Goal: Task Accomplishment & Management: Manage account settings

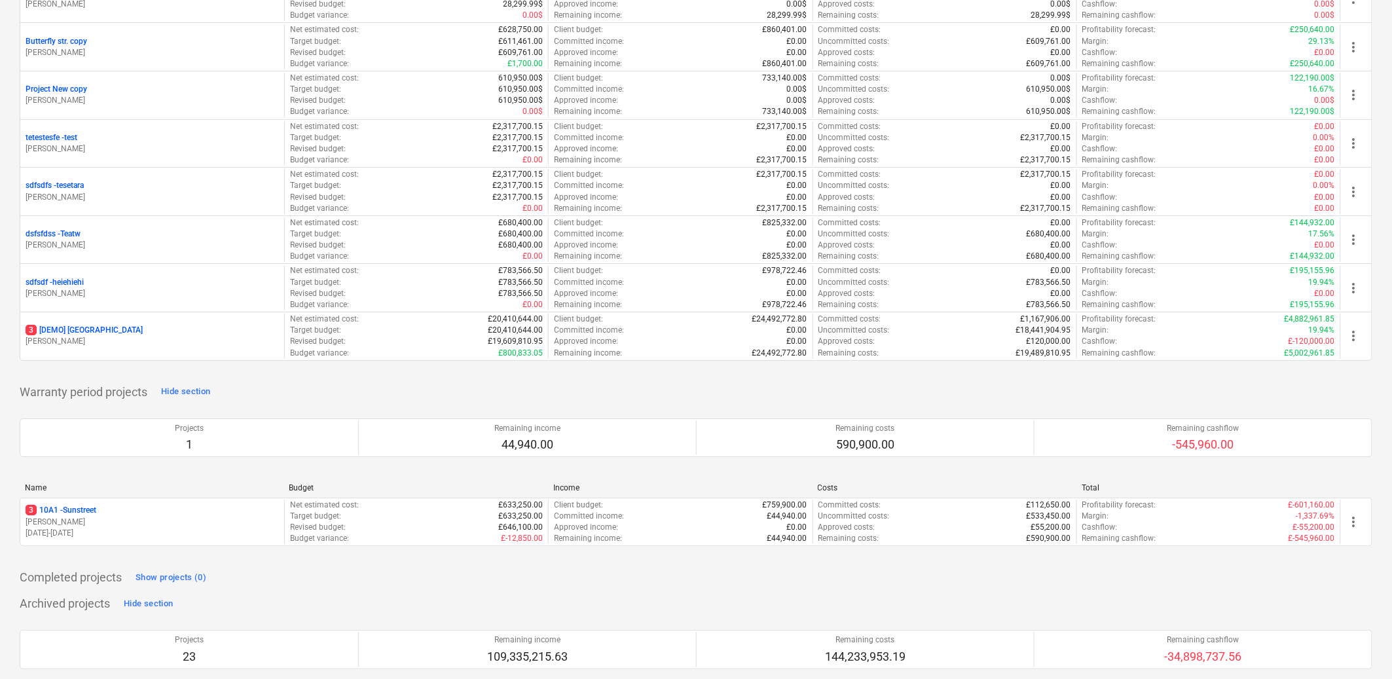
scroll to position [1788, 0]
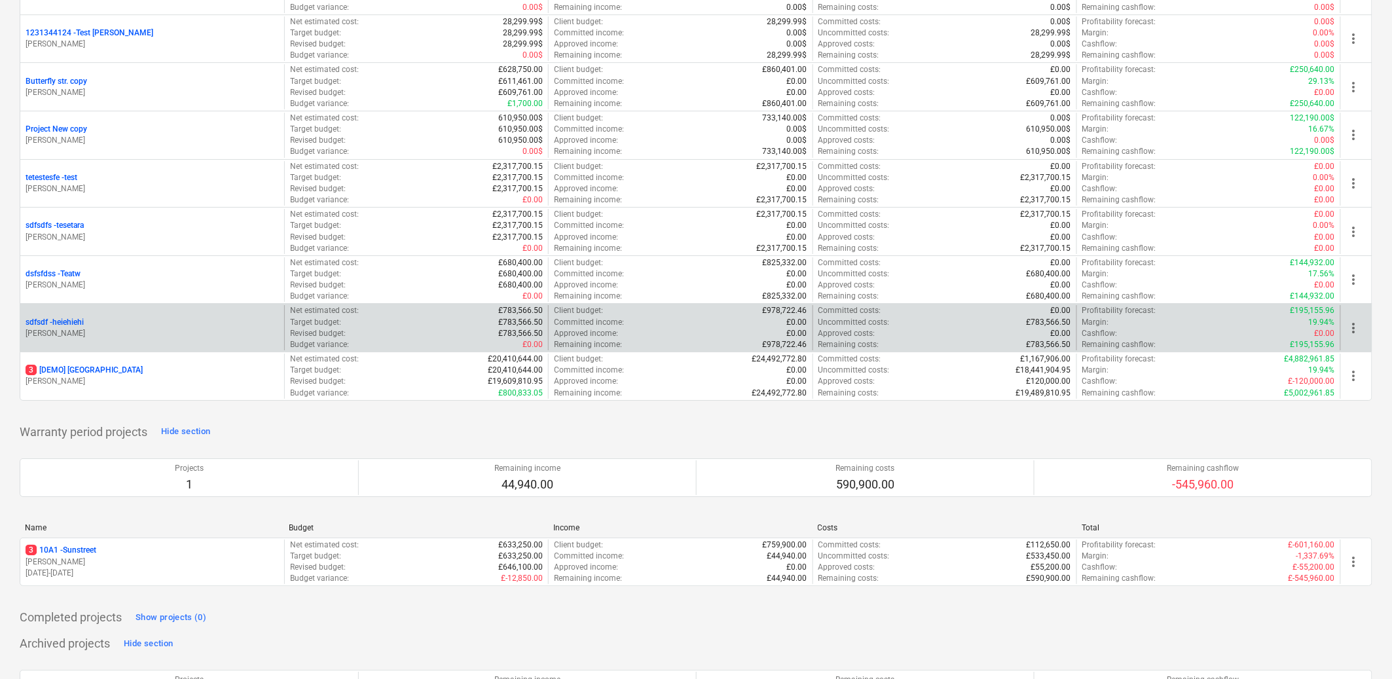
click at [132, 333] on p "[PERSON_NAME]" at bounding box center [152, 333] width 253 height 11
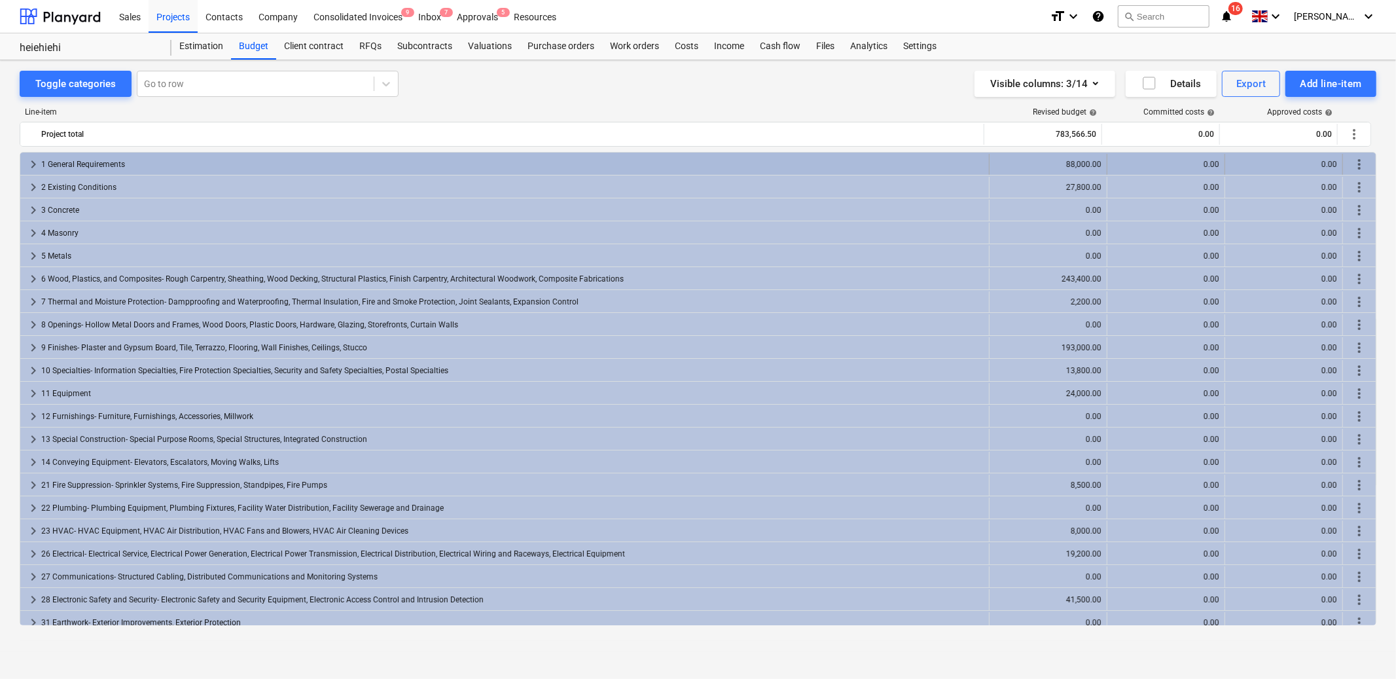
click at [31, 164] on span "keyboard_arrow_right" at bounding box center [34, 164] width 16 height 16
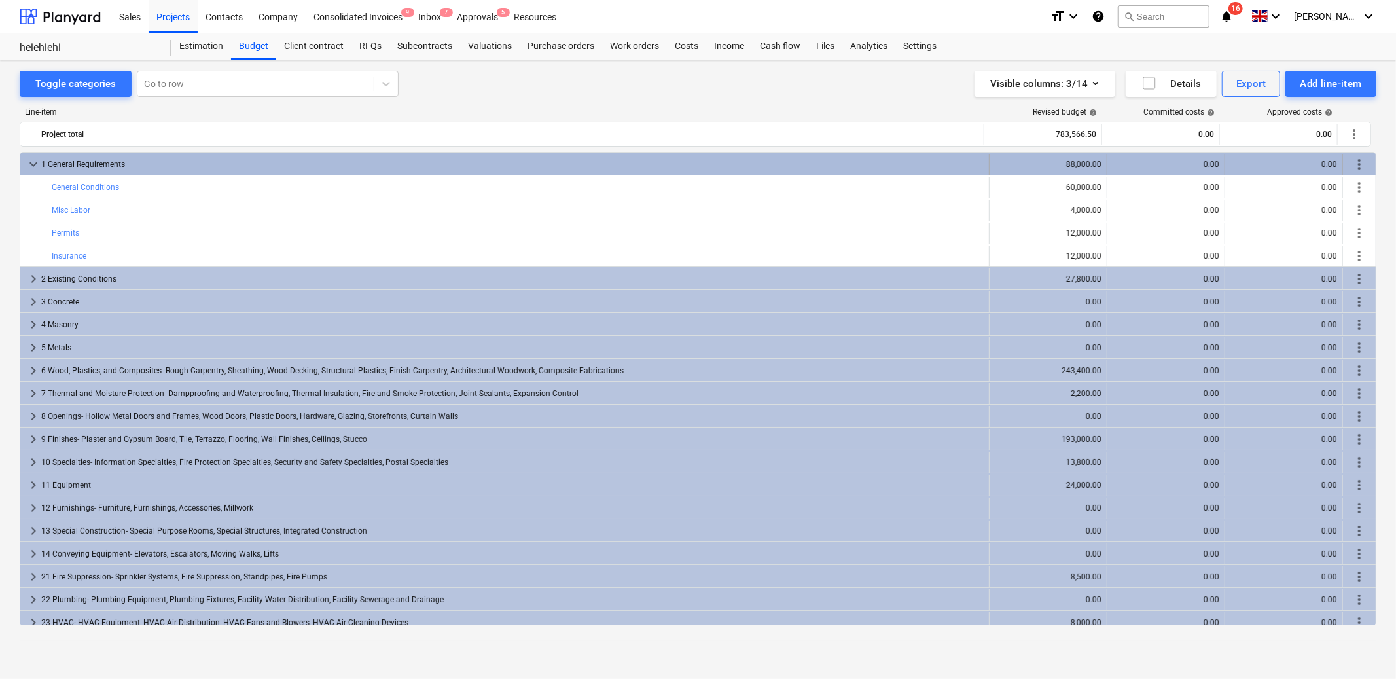
click at [1358, 156] on div "more_vert" at bounding box center [1360, 164] width 22 height 21
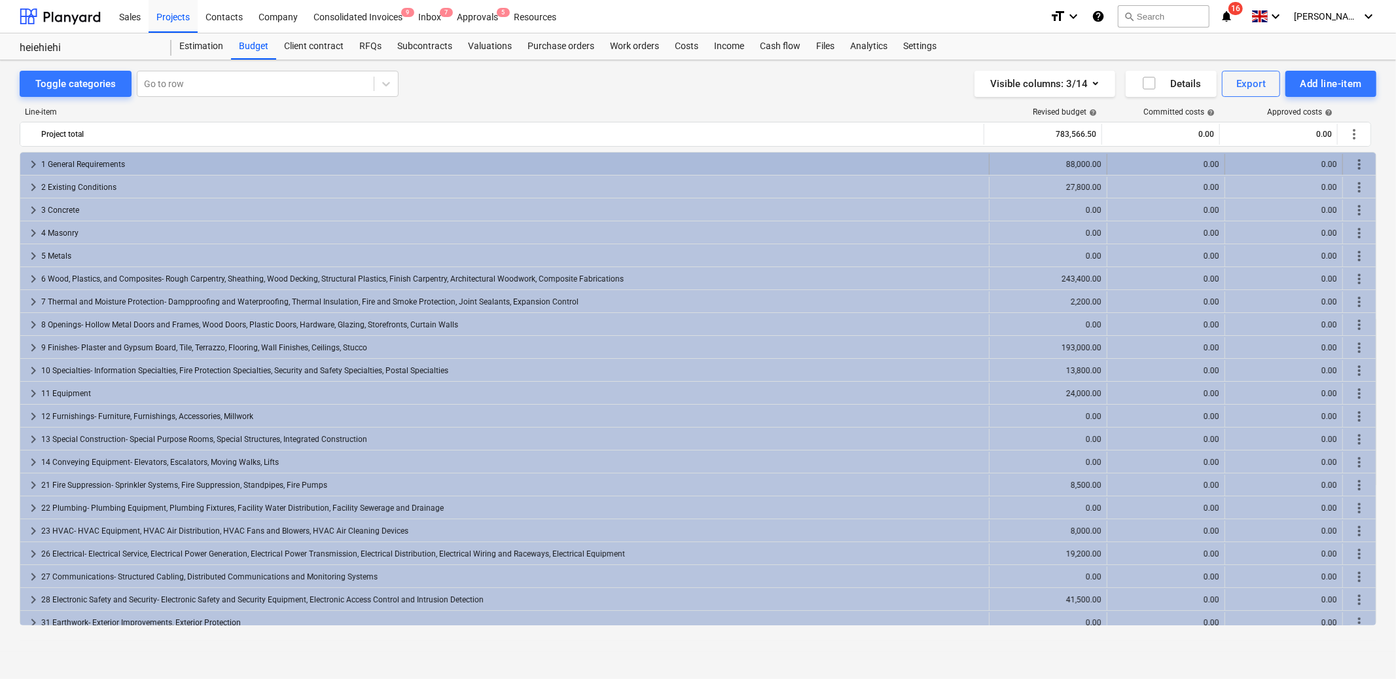
click at [147, 162] on div "1 General Requirements" at bounding box center [512, 164] width 943 height 21
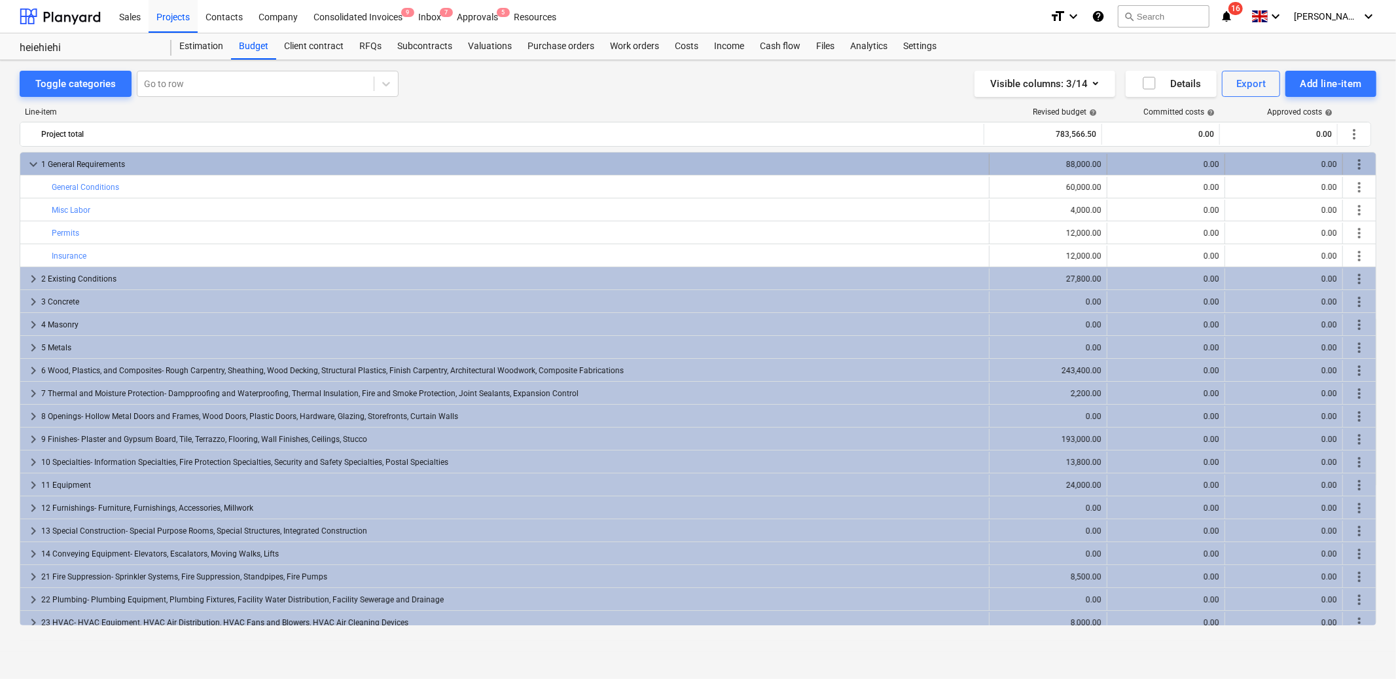
click at [1358, 156] on div "more_vert" at bounding box center [1360, 164] width 22 height 21
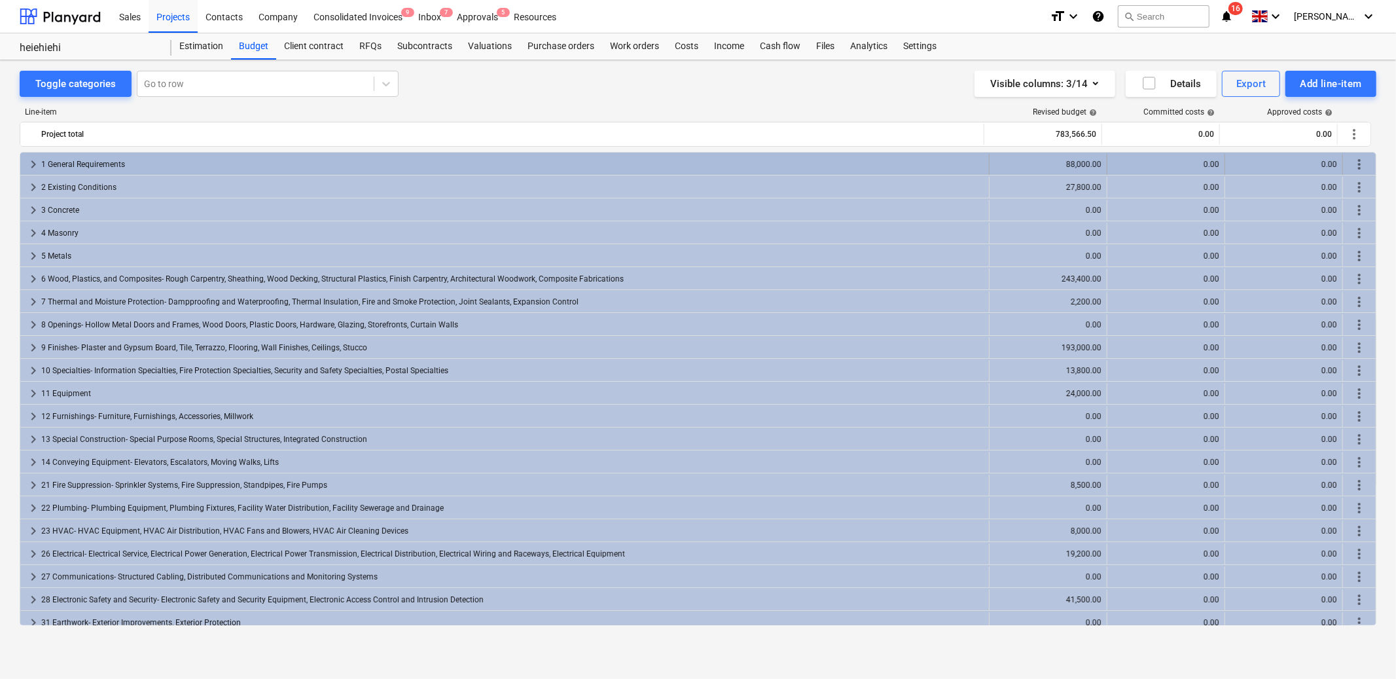
click at [1352, 158] on span "more_vert" at bounding box center [1360, 164] width 16 height 16
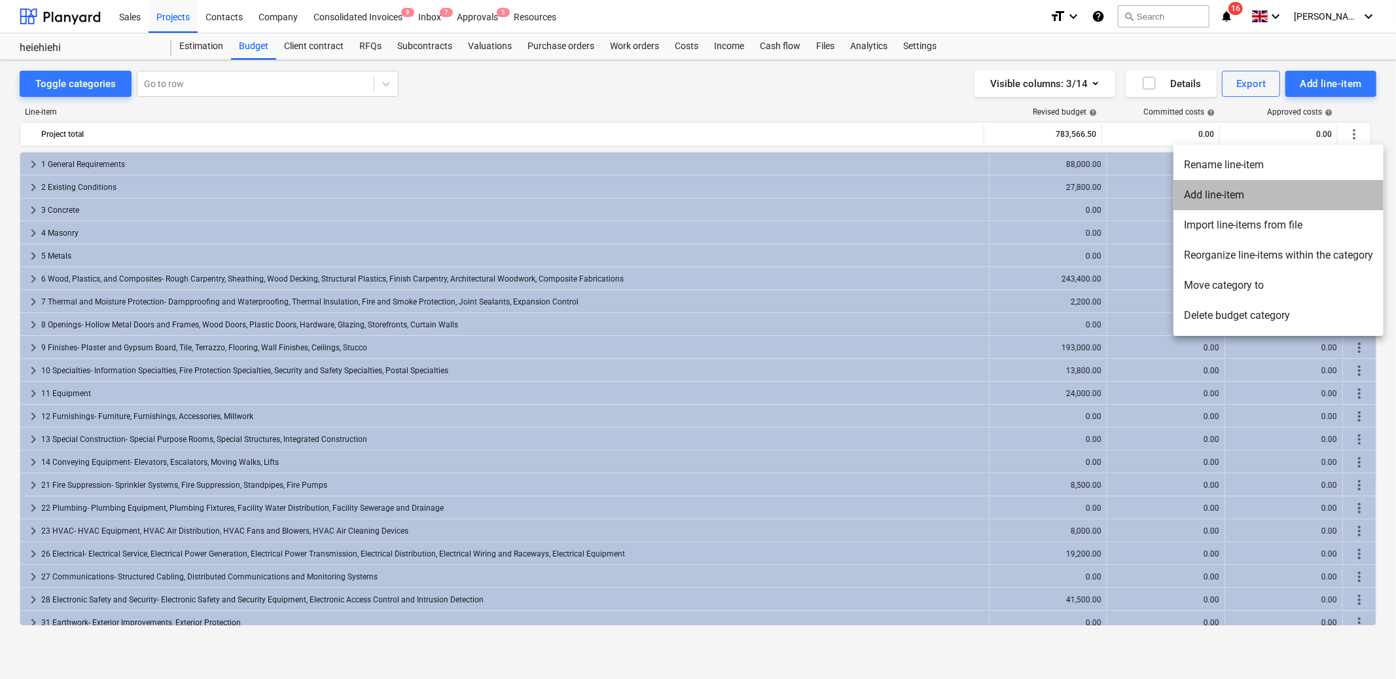
click at [1239, 193] on li "Add line-item" at bounding box center [1279, 195] width 210 height 30
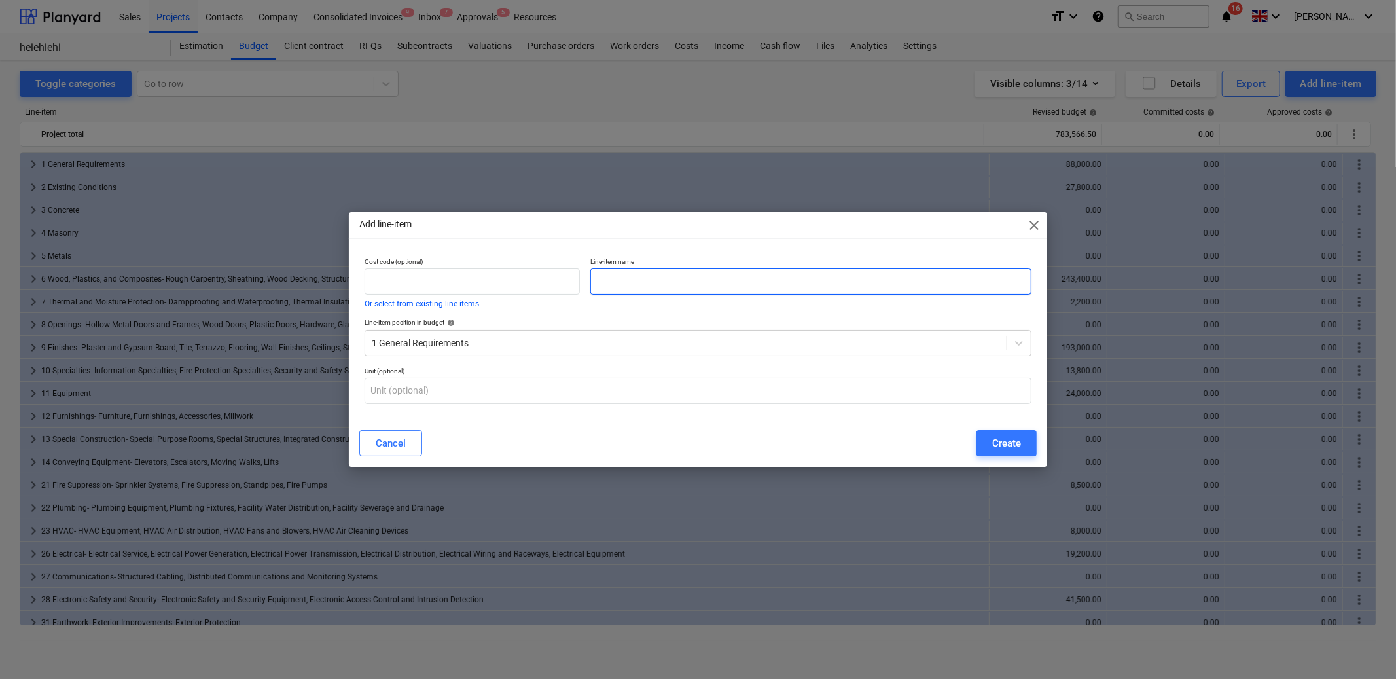
click at [715, 276] on input "text" at bounding box center [810, 281] width 441 height 26
type input "D"
type input "Client draws"
click at [1006, 445] on div "Create" at bounding box center [1006, 443] width 29 height 17
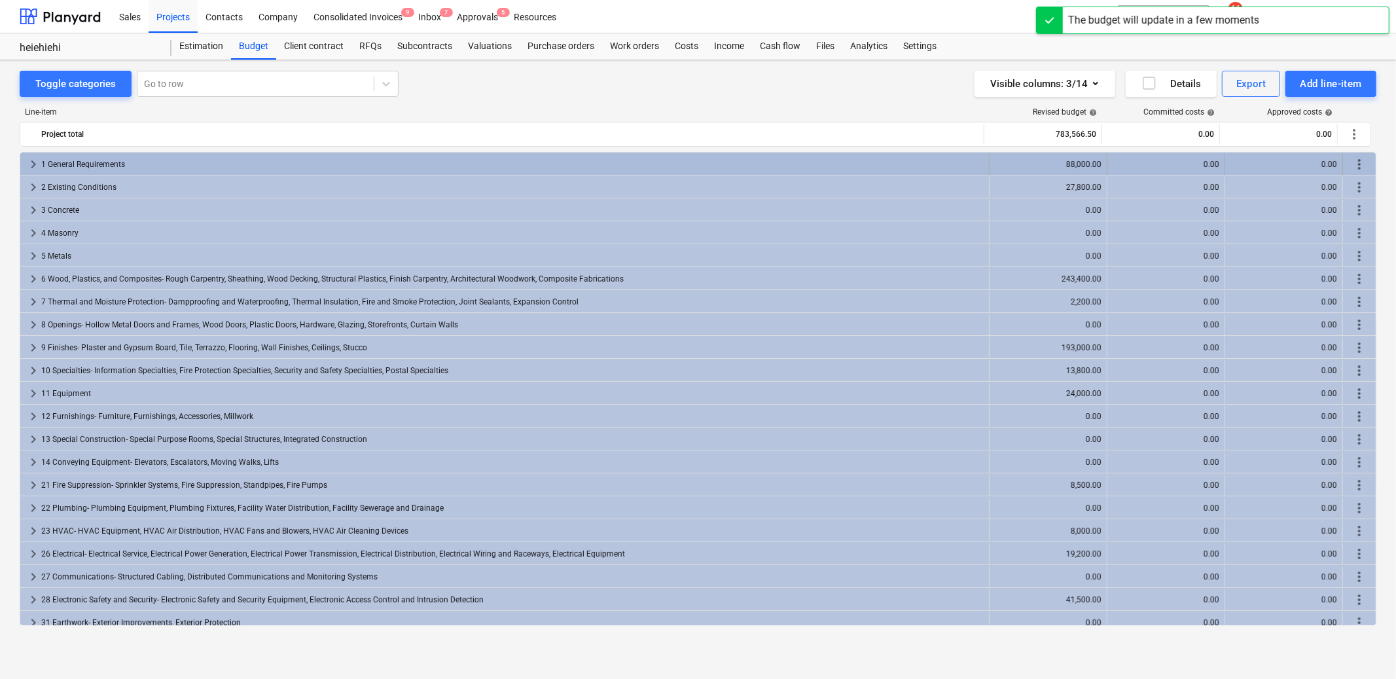
click at [106, 161] on div "1 General Requirements" at bounding box center [512, 164] width 943 height 21
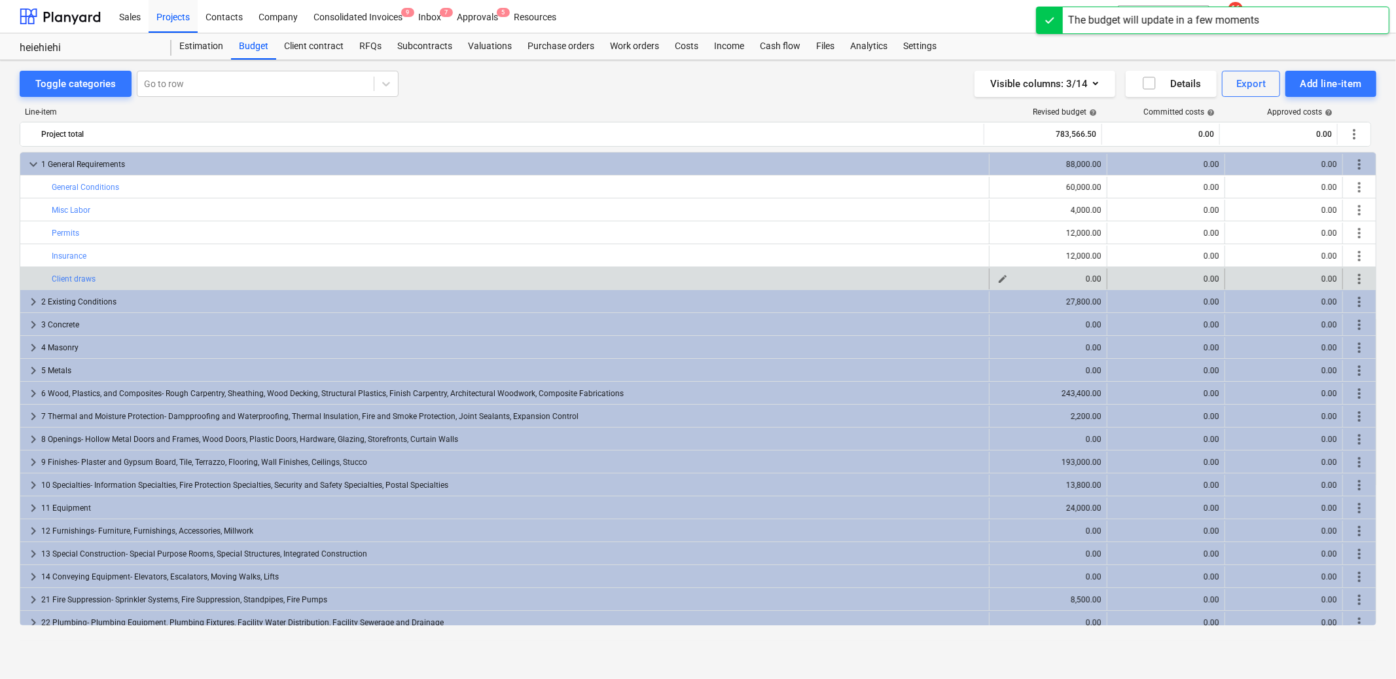
click at [998, 280] on span "edit" at bounding box center [1003, 279] width 10 height 10
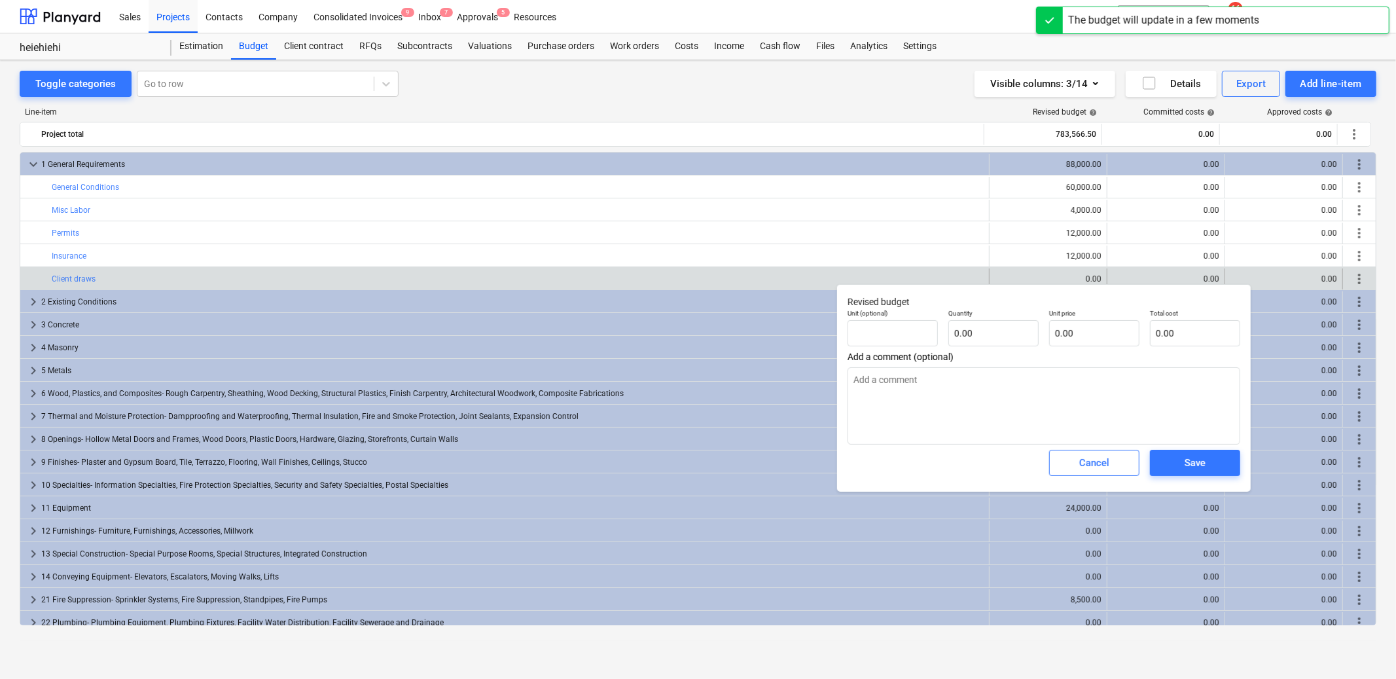
click at [1186, 350] on div "Total cost 0.00" at bounding box center [1195, 328] width 101 height 48
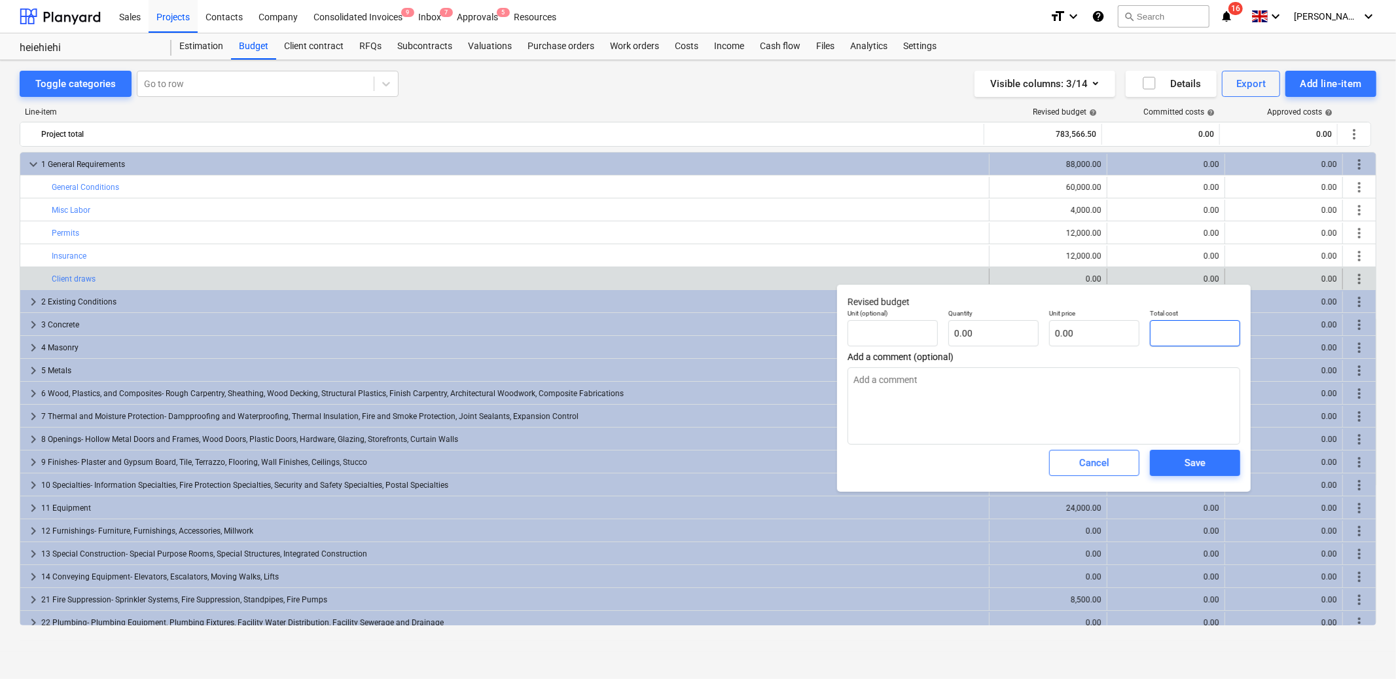
click at [1161, 325] on input "text" at bounding box center [1195, 333] width 90 height 26
type input "pcs"
type input "8"
type textarea "x"
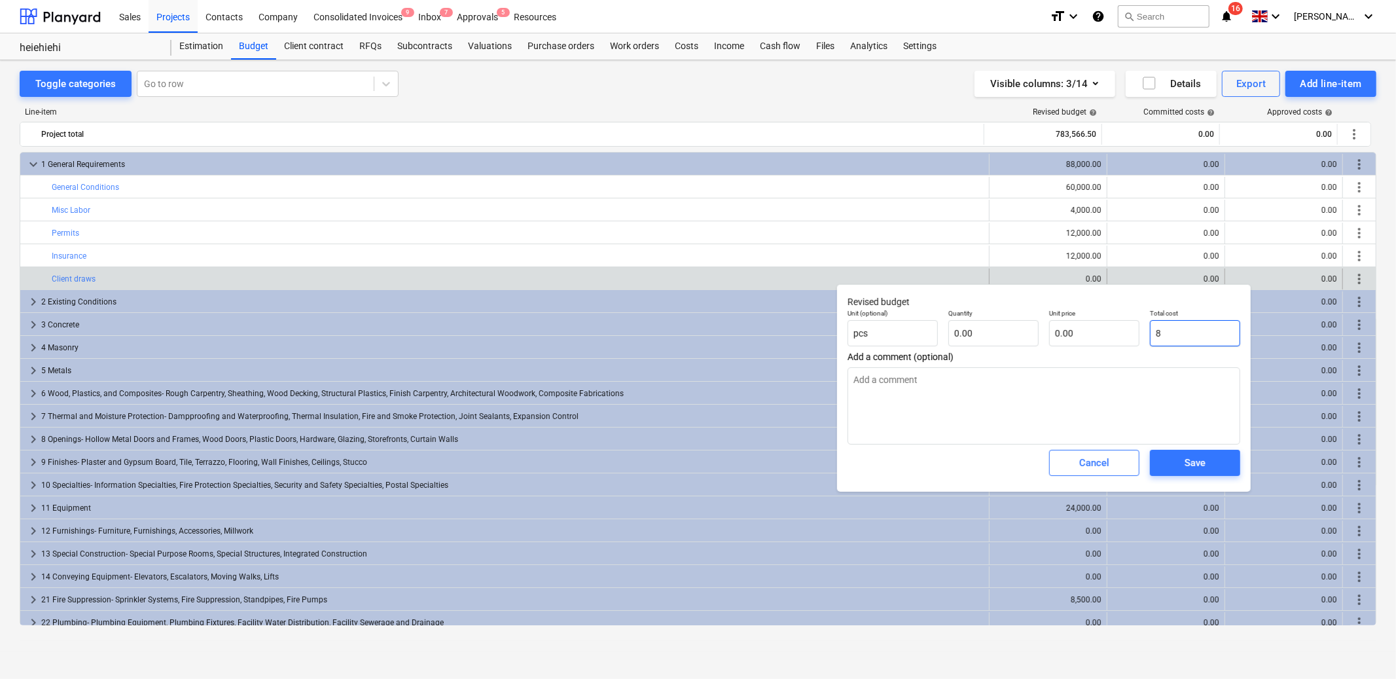
type input "1.00"
type input "8.00"
type input "88"
type textarea "x"
type input "88.00"
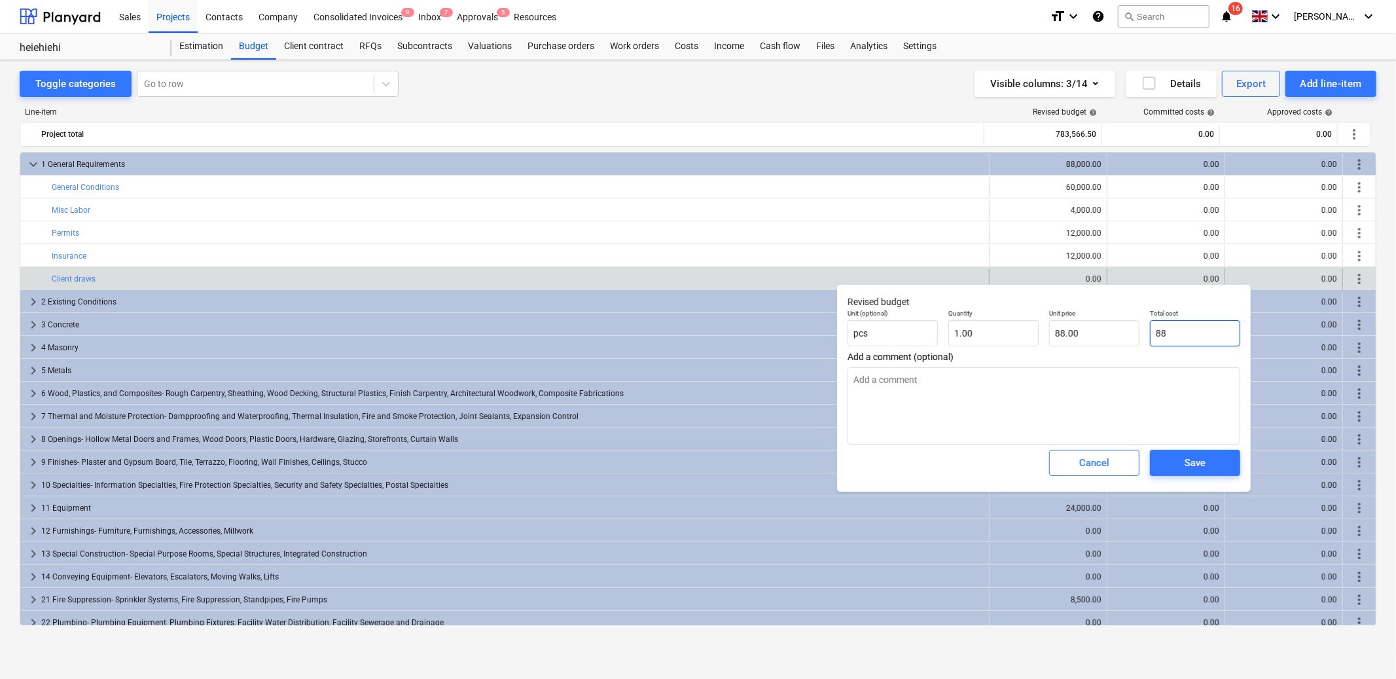
type input "880"
type textarea "x"
type input "880.00"
type input "8800"
type textarea "x"
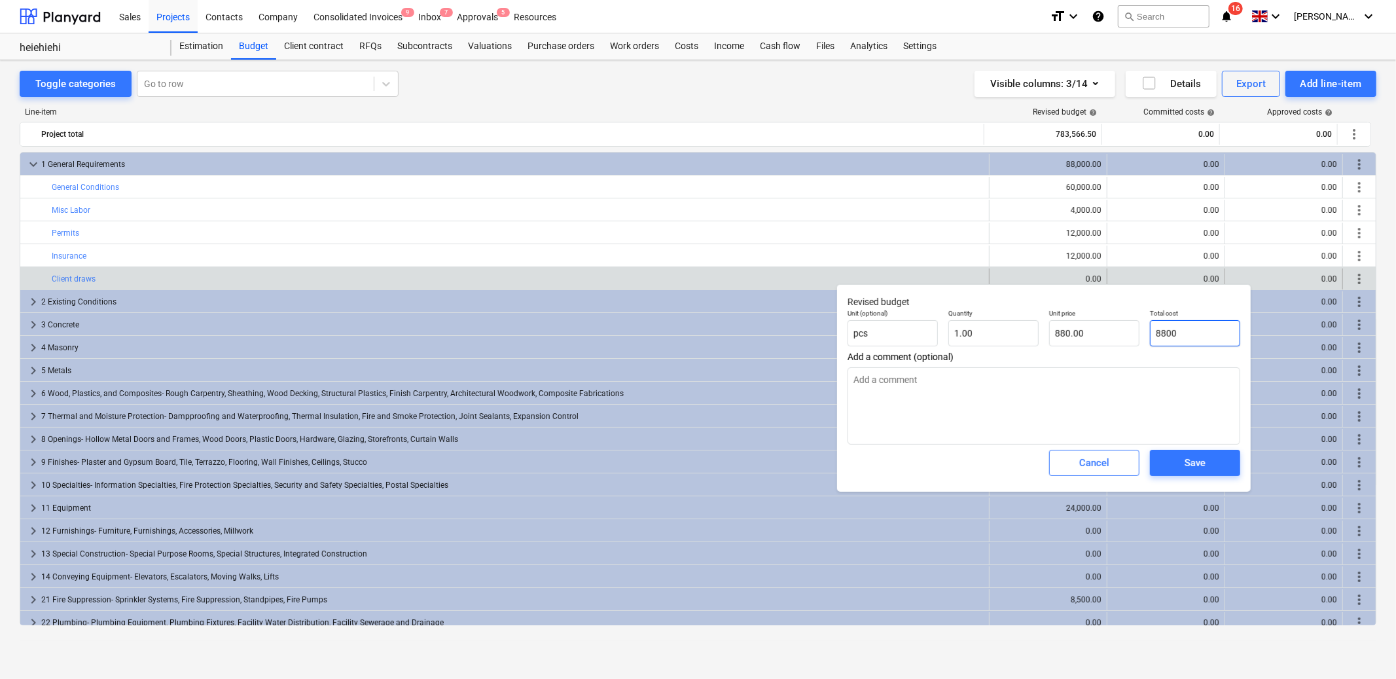
type input "8,800.00"
type input "88000"
type textarea "x"
type input "88,000.00"
click at [1147, 416] on textarea at bounding box center [1044, 405] width 393 height 77
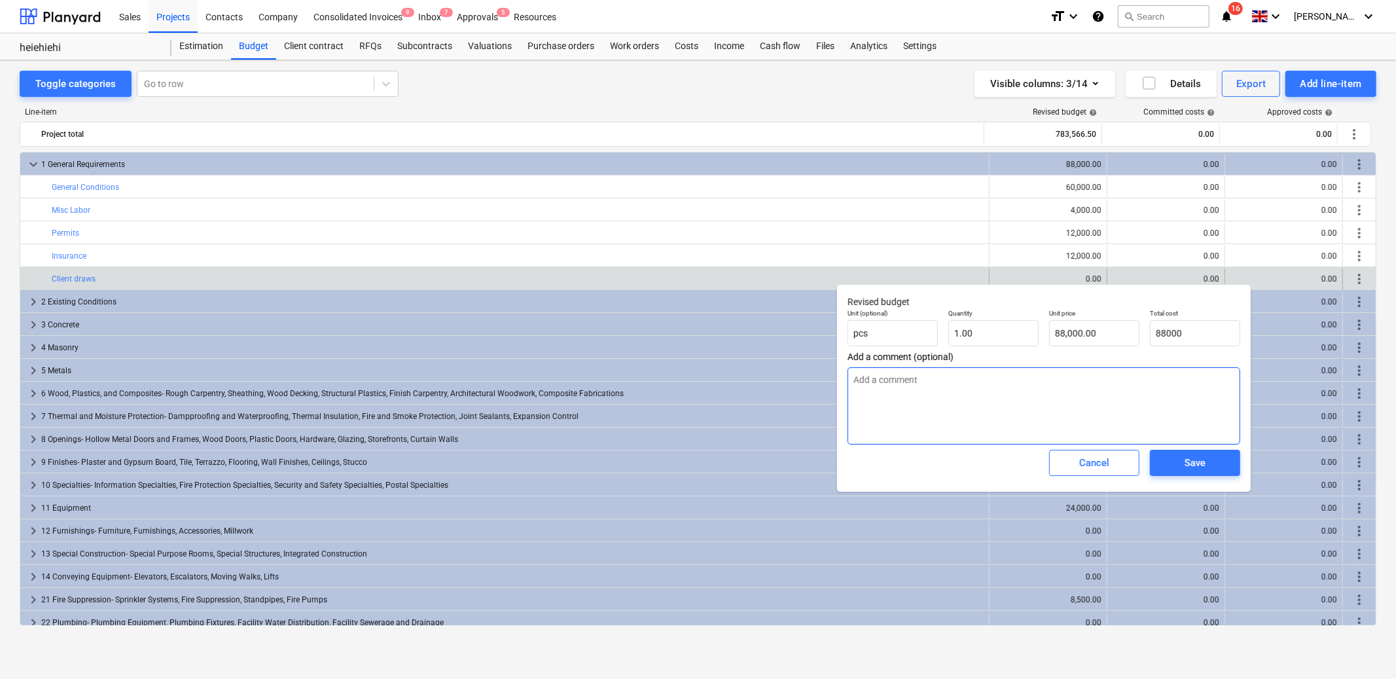
type input "88,000.00"
click at [1204, 475] on button "Save" at bounding box center [1195, 463] width 90 height 26
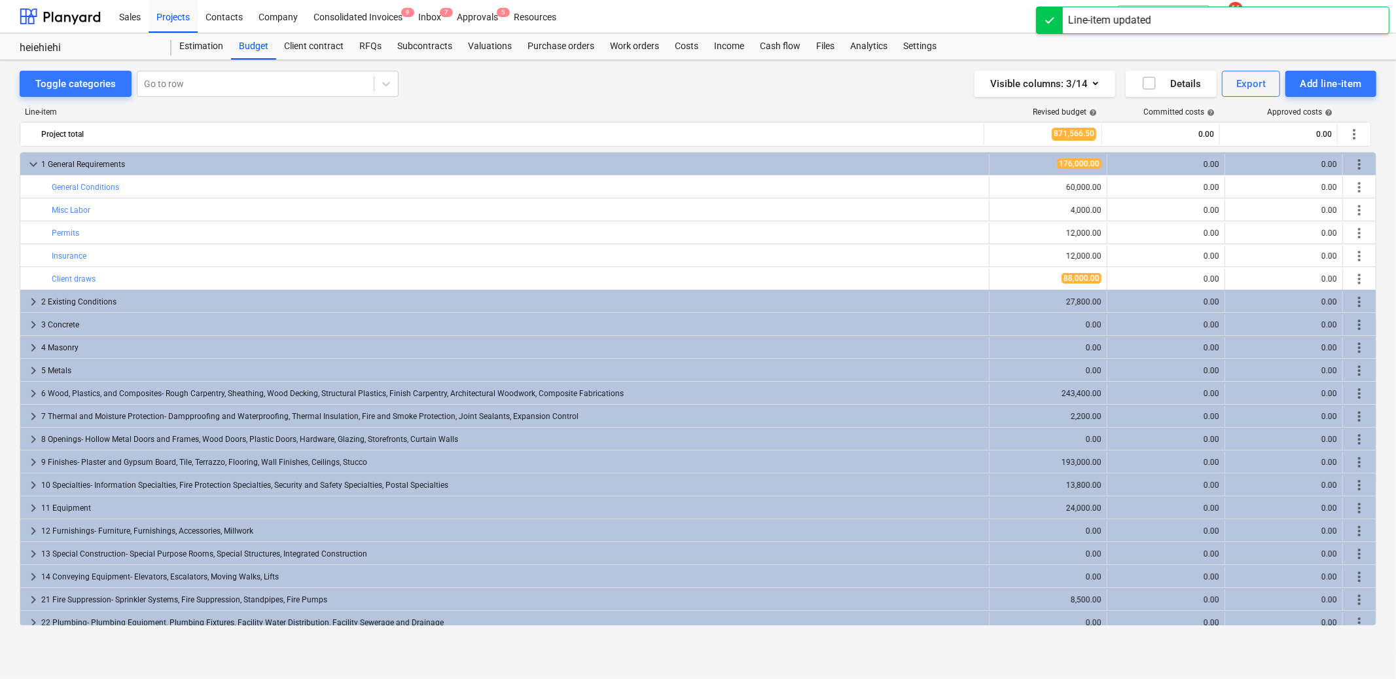
click at [1002, 259] on span "edit" at bounding box center [1003, 256] width 10 height 10
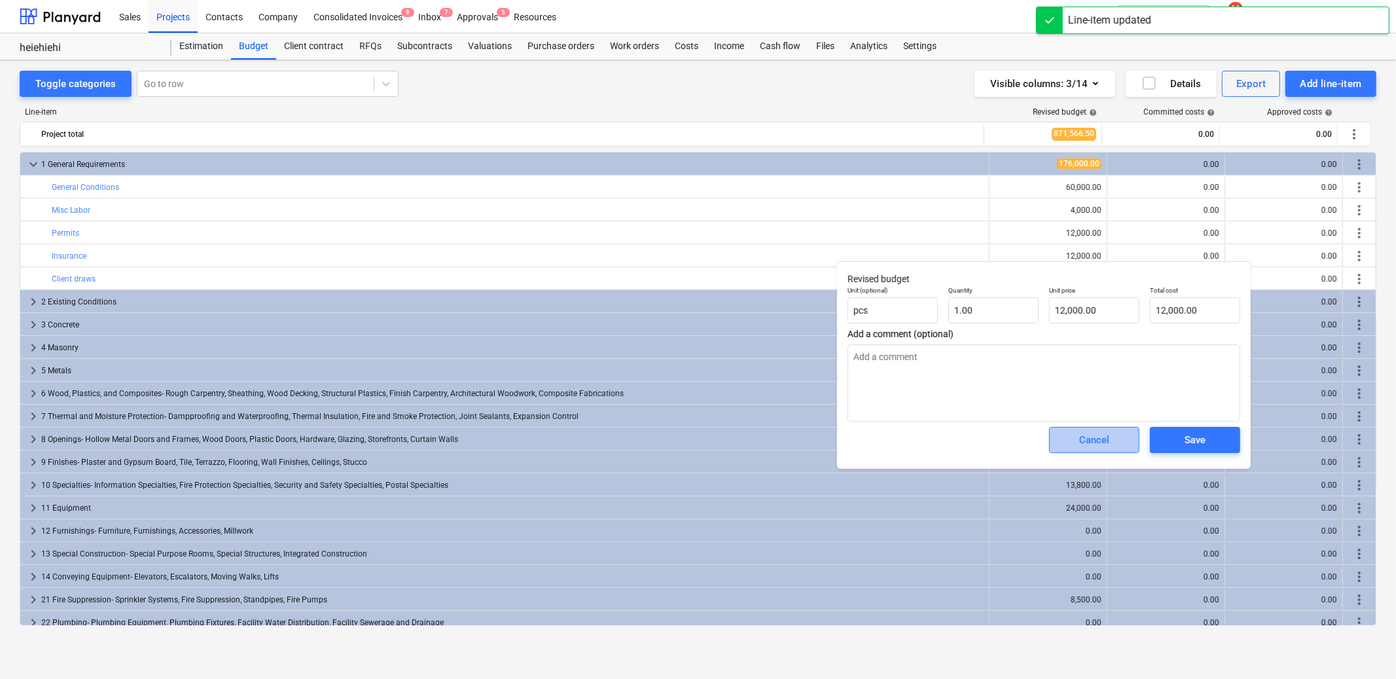
click at [1110, 444] on span "Cancel" at bounding box center [1095, 439] width 58 height 17
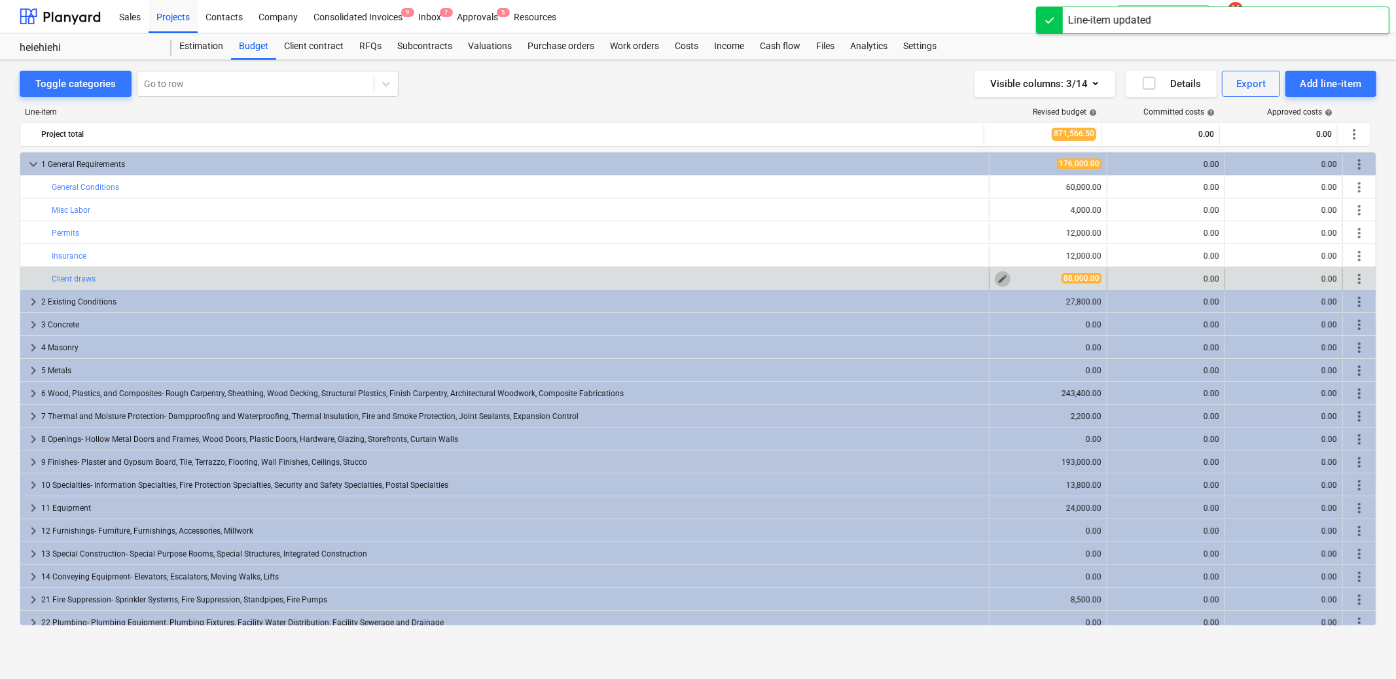
click at [998, 280] on span "edit" at bounding box center [1003, 279] width 10 height 10
type textarea "x"
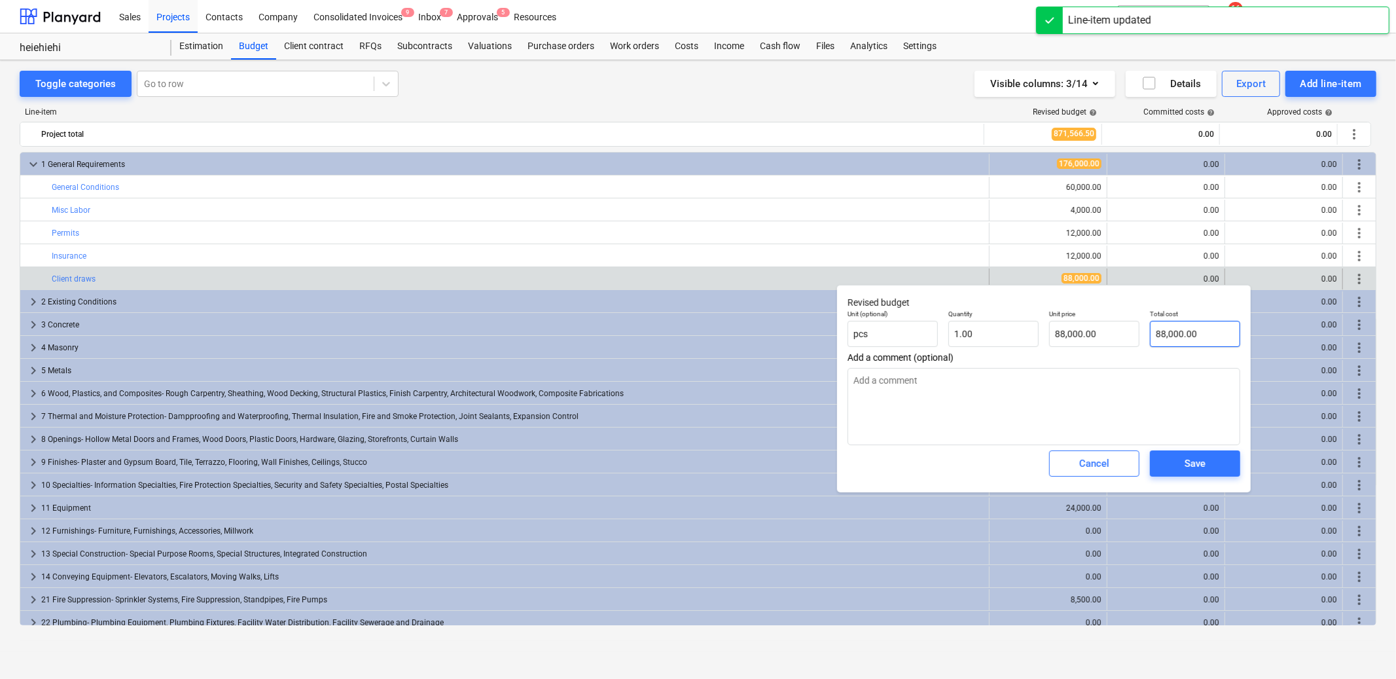
type input "88000"
click at [1188, 338] on input "88000" at bounding box center [1195, 334] width 90 height 26
type textarea "x"
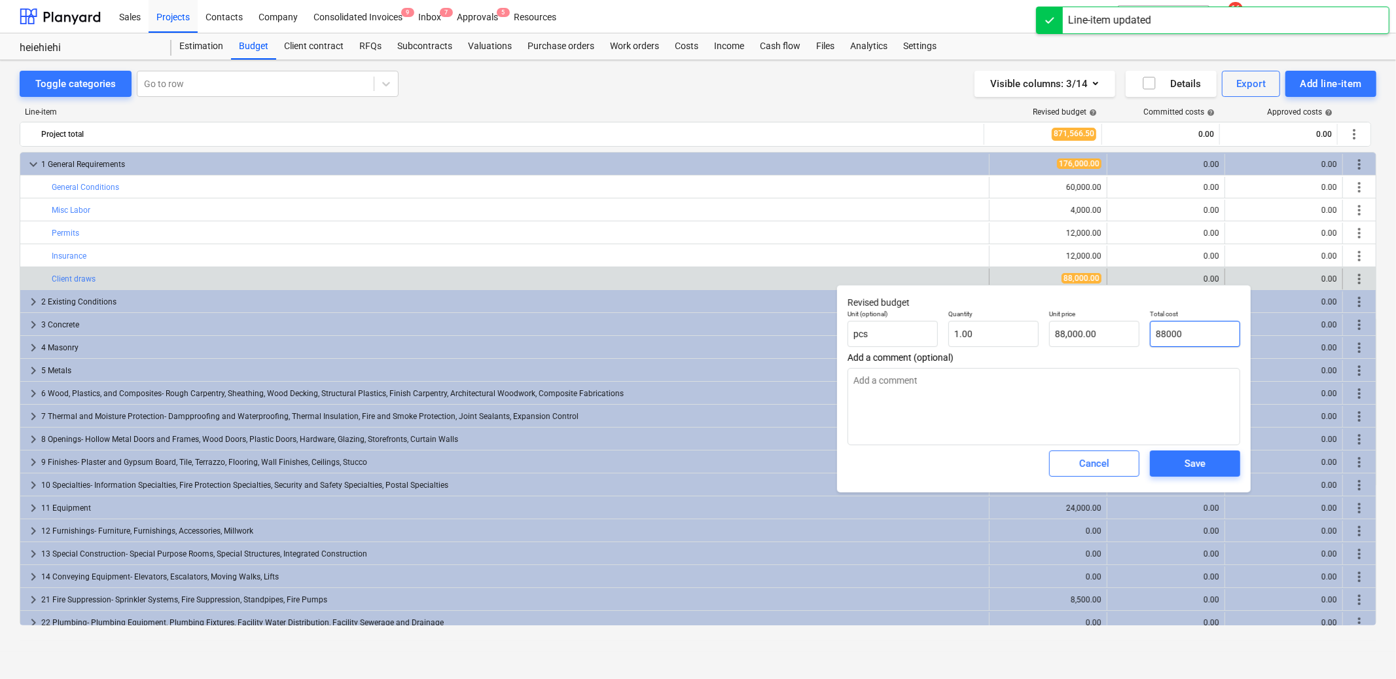
type input "0"
type input "0.00"
type input "0"
type textarea "x"
type input "0.00"
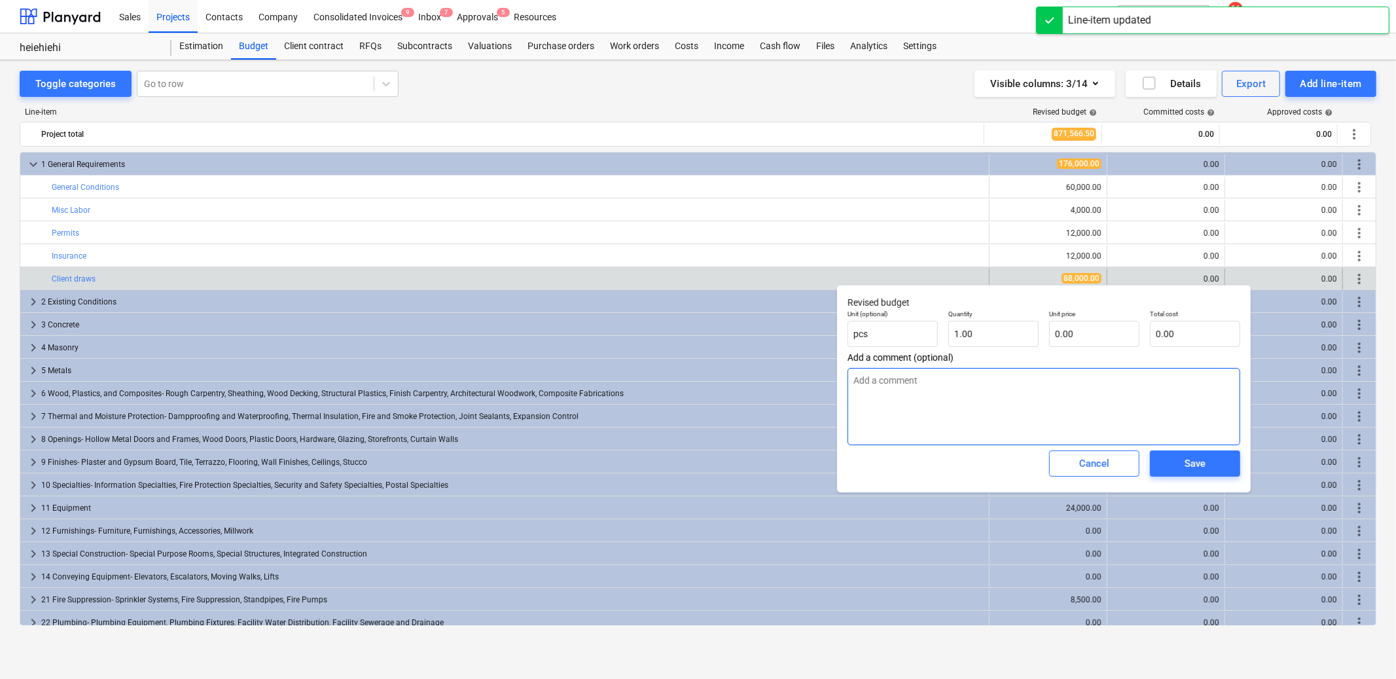
click at [1134, 396] on textarea at bounding box center [1044, 406] width 393 height 77
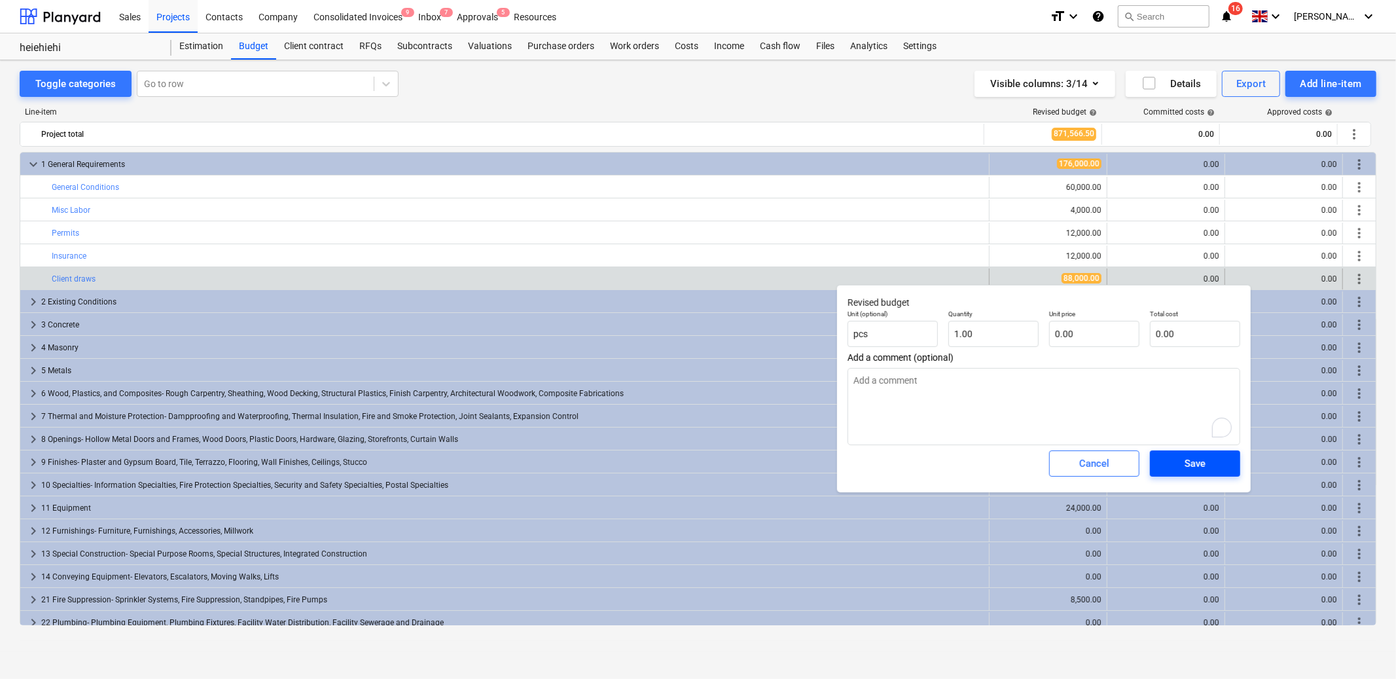
click at [1191, 456] on div "Save" at bounding box center [1195, 463] width 21 height 17
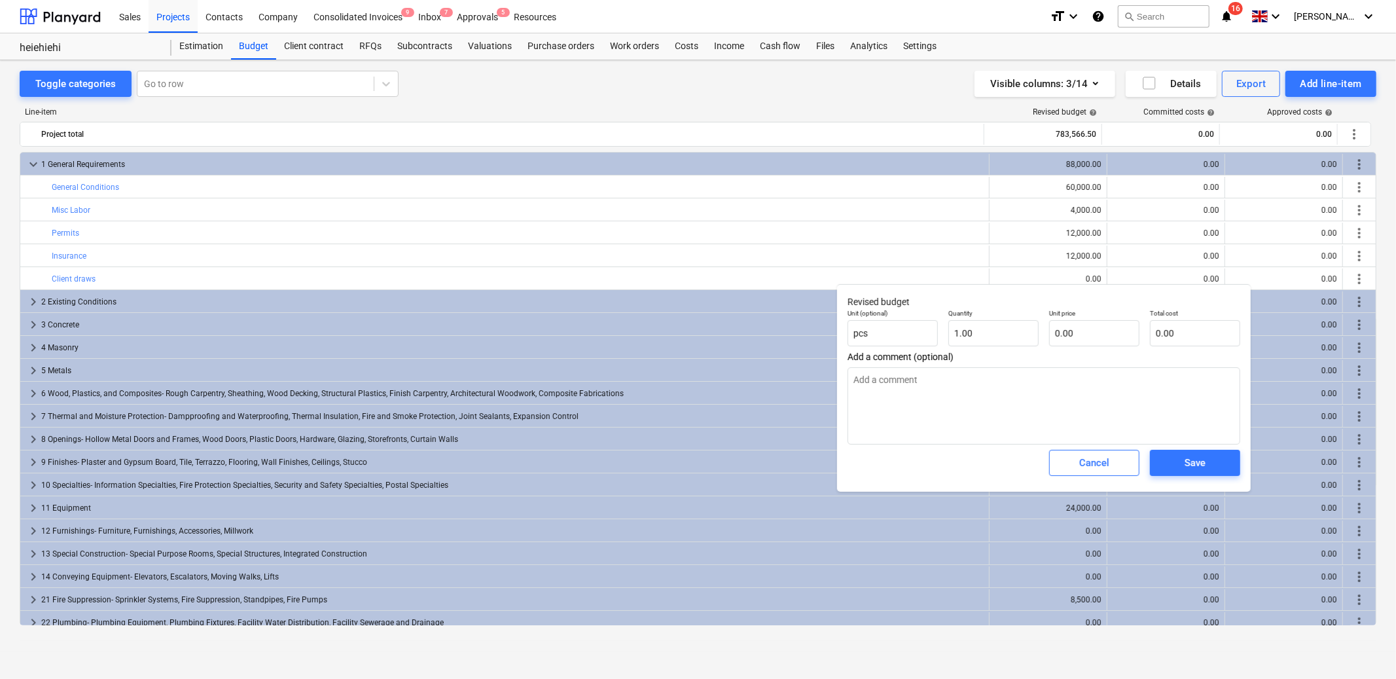
type textarea "x"
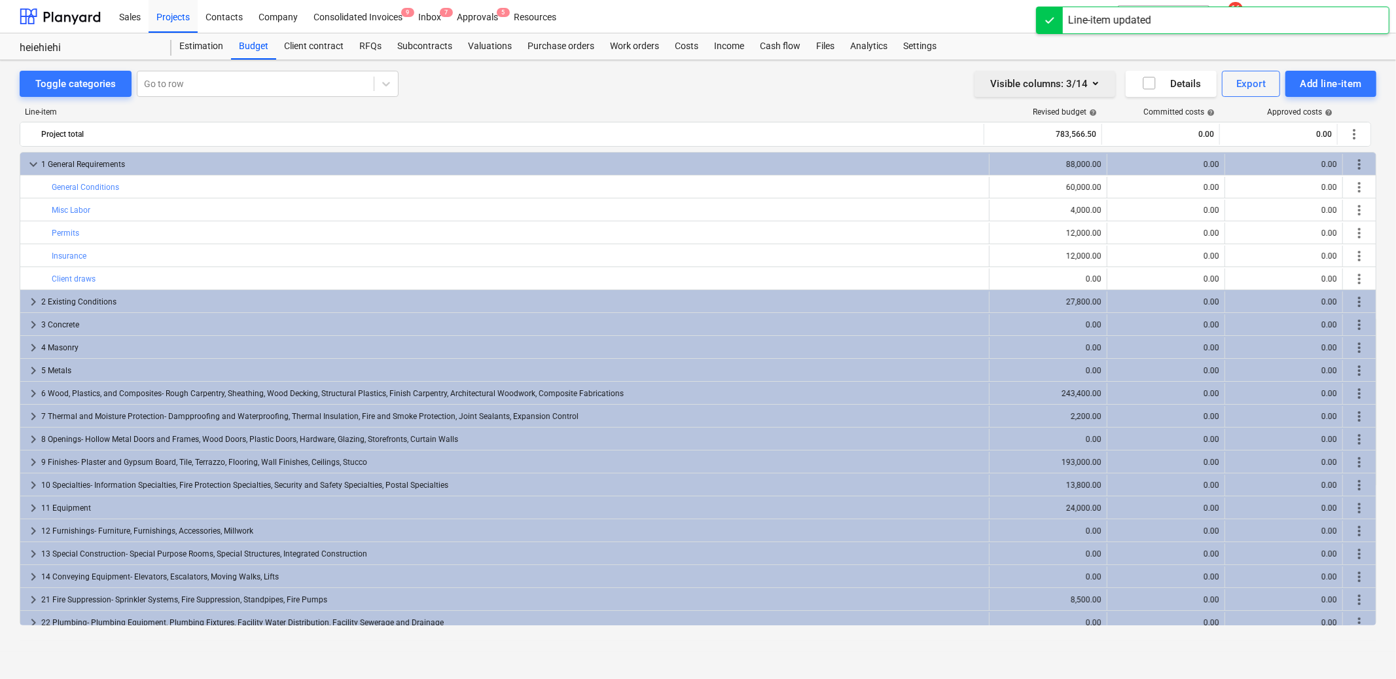
click at [1095, 84] on icon "button" at bounding box center [1095, 83] width 5 height 3
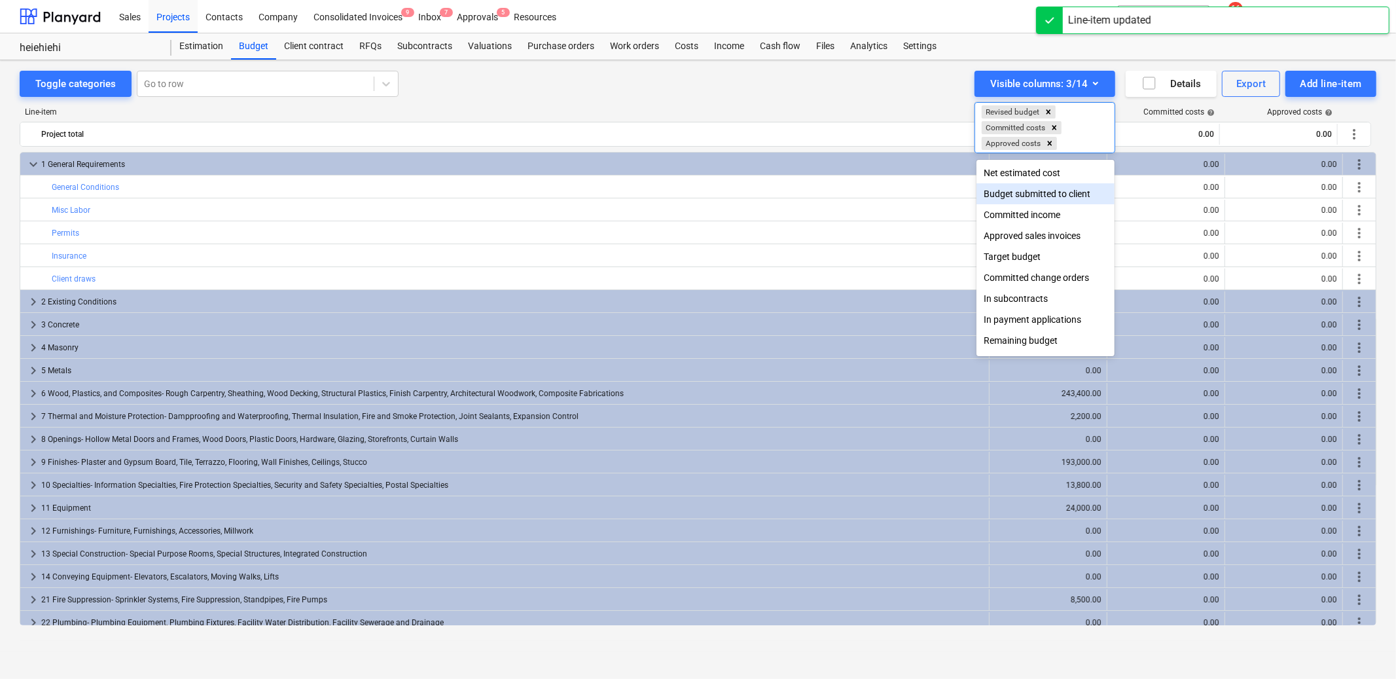
click at [1033, 184] on div "Budget submitted to client" at bounding box center [1046, 193] width 139 height 21
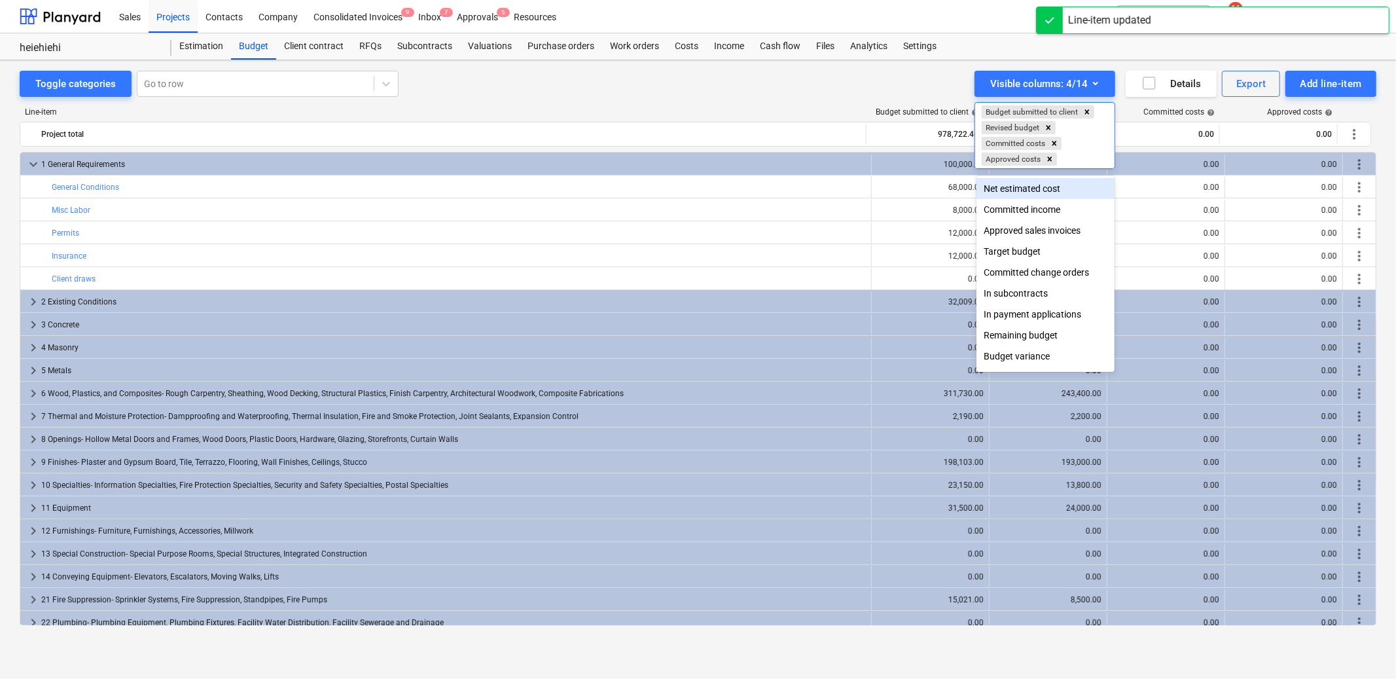
click at [840, 236] on div at bounding box center [698, 339] width 1396 height 679
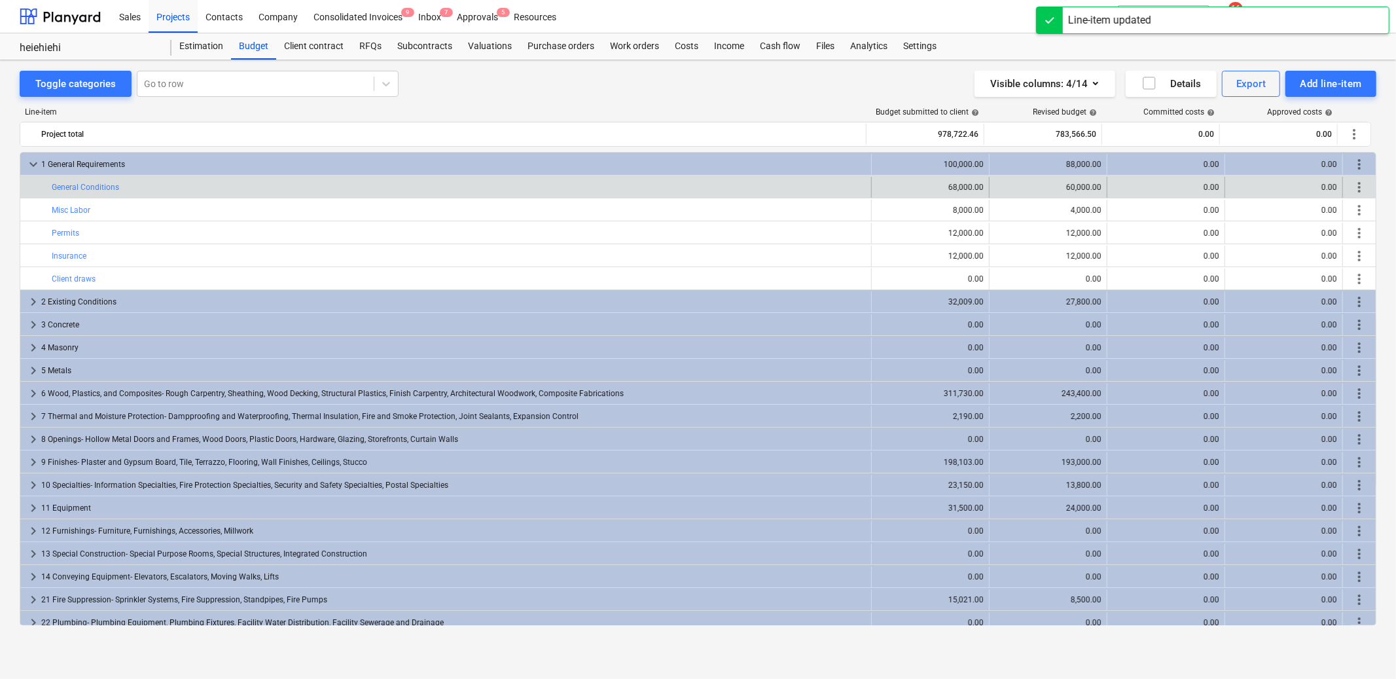
click at [872, 194] on div "edit 68,000.00" at bounding box center [931, 187] width 118 height 21
click at [880, 187] on span "edit" at bounding box center [885, 187] width 10 height 10
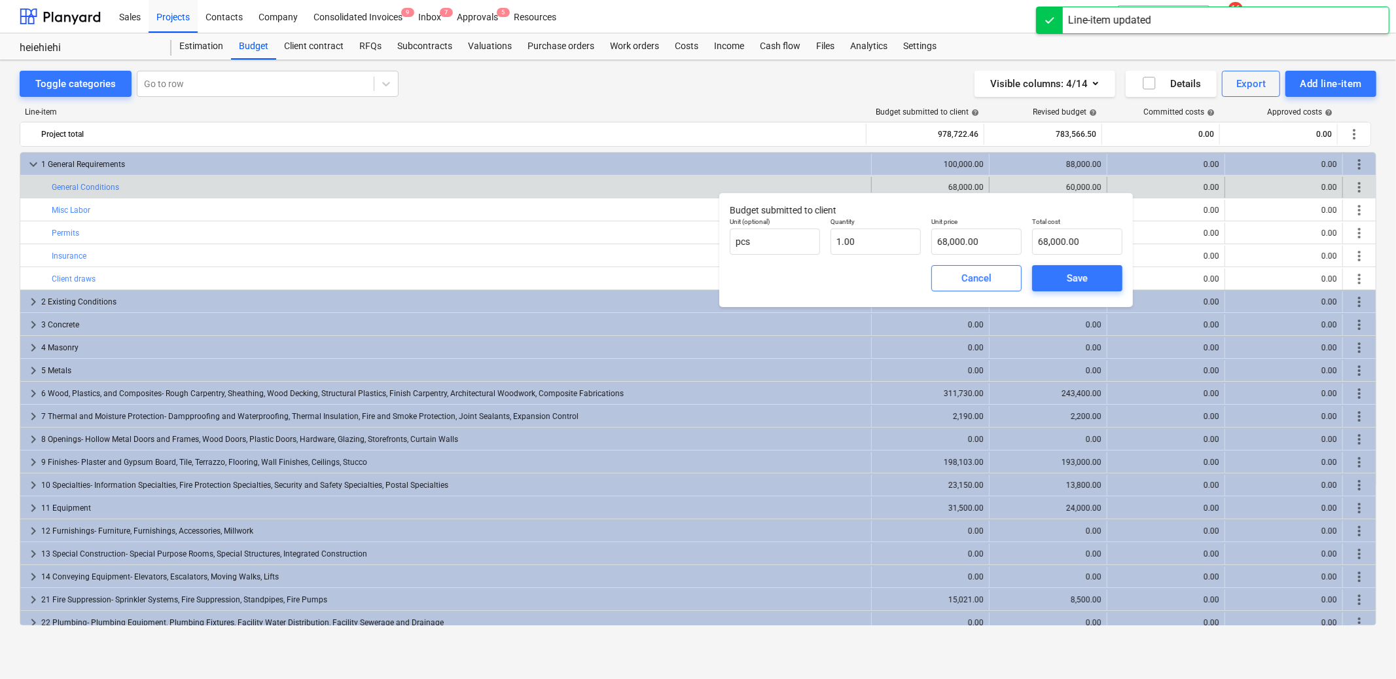
click at [1066, 257] on div "Total cost 68,000.00" at bounding box center [1077, 236] width 101 height 48
click at [1072, 247] on input "68000" at bounding box center [1077, 241] width 90 height 26
type input "0"
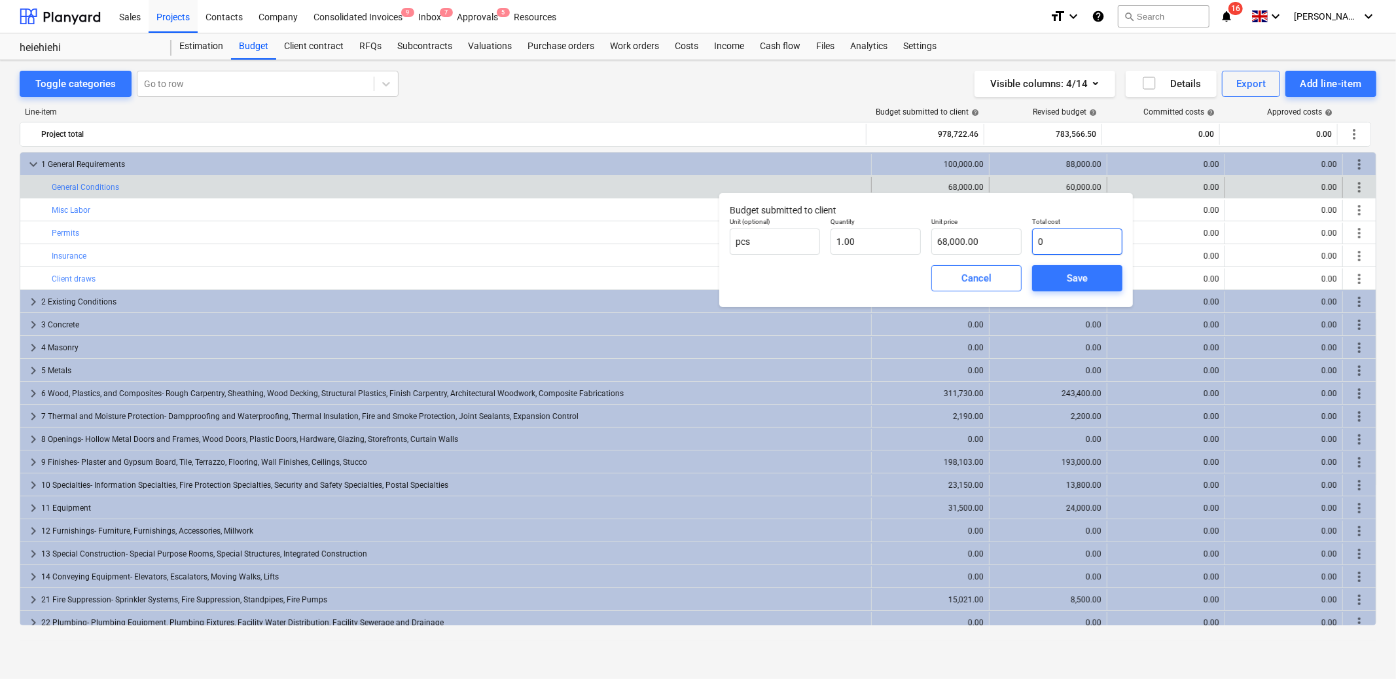
type input "0.00"
click at [1057, 280] on span "Save" at bounding box center [1077, 278] width 59 height 17
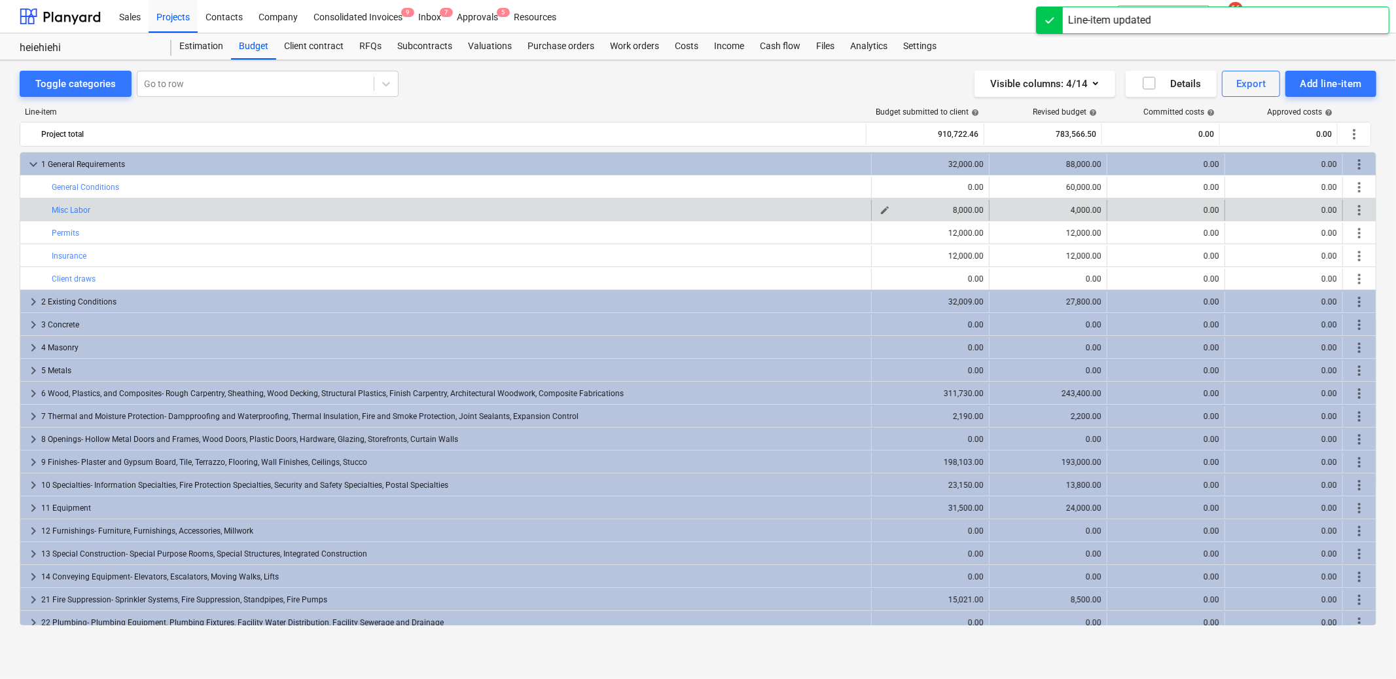
click at [887, 205] on div "edit" at bounding box center [885, 210] width 16 height 16
click at [880, 211] on span "edit" at bounding box center [885, 210] width 10 height 10
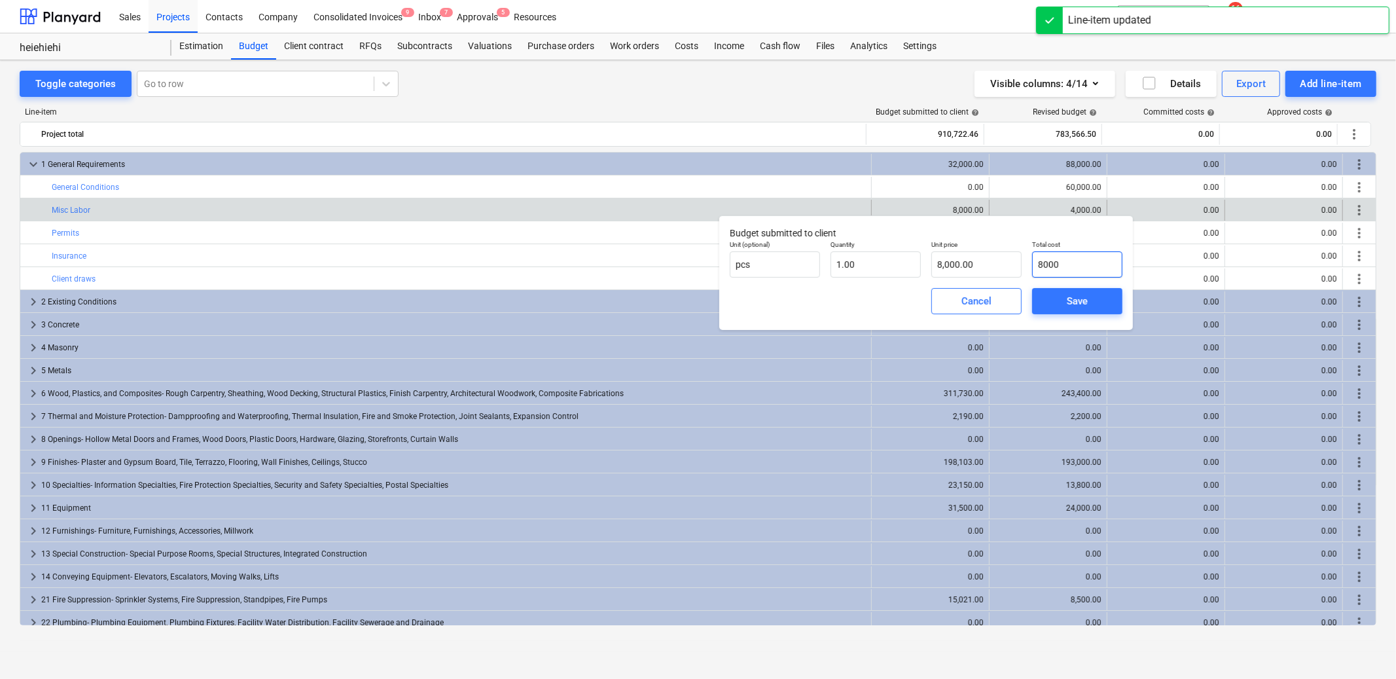
click at [1062, 262] on input "8000" at bounding box center [1077, 264] width 90 height 26
type input "0"
type input "0.00"
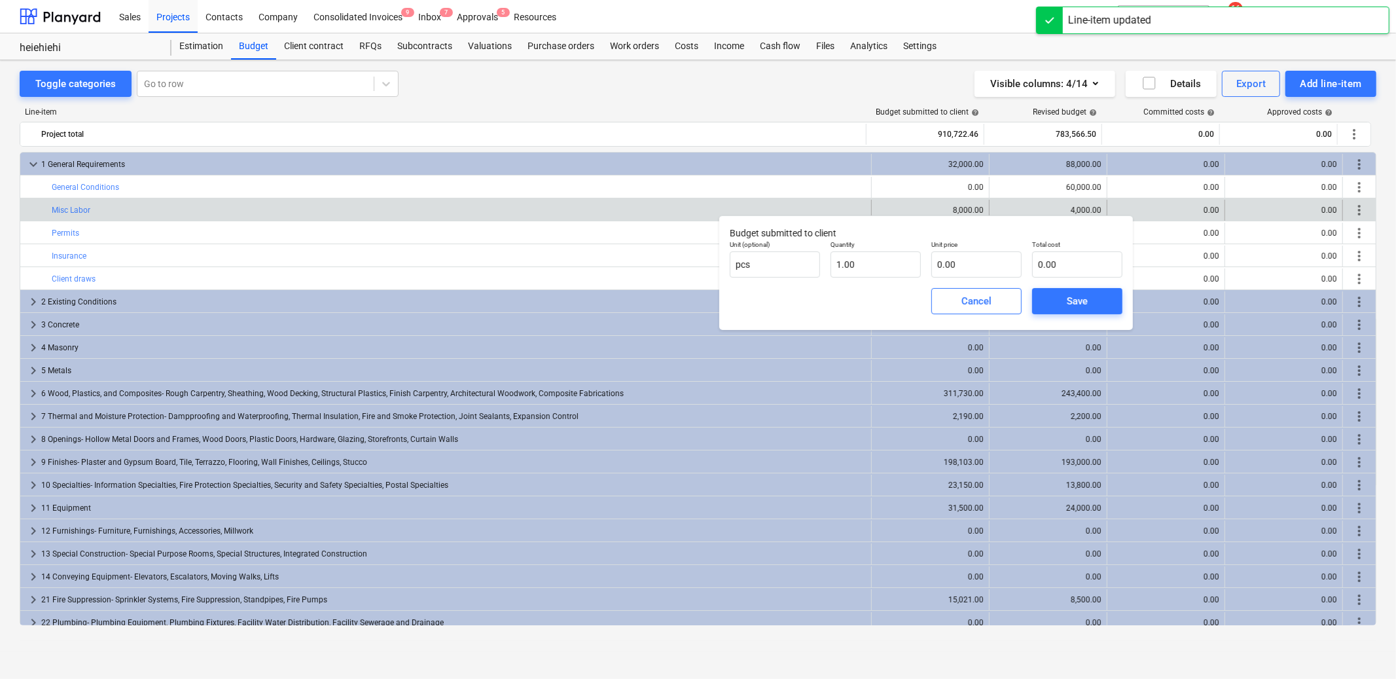
click at [1062, 285] on div "Save" at bounding box center [1077, 301] width 101 height 37
click at [1062, 290] on button "Save" at bounding box center [1077, 301] width 90 height 26
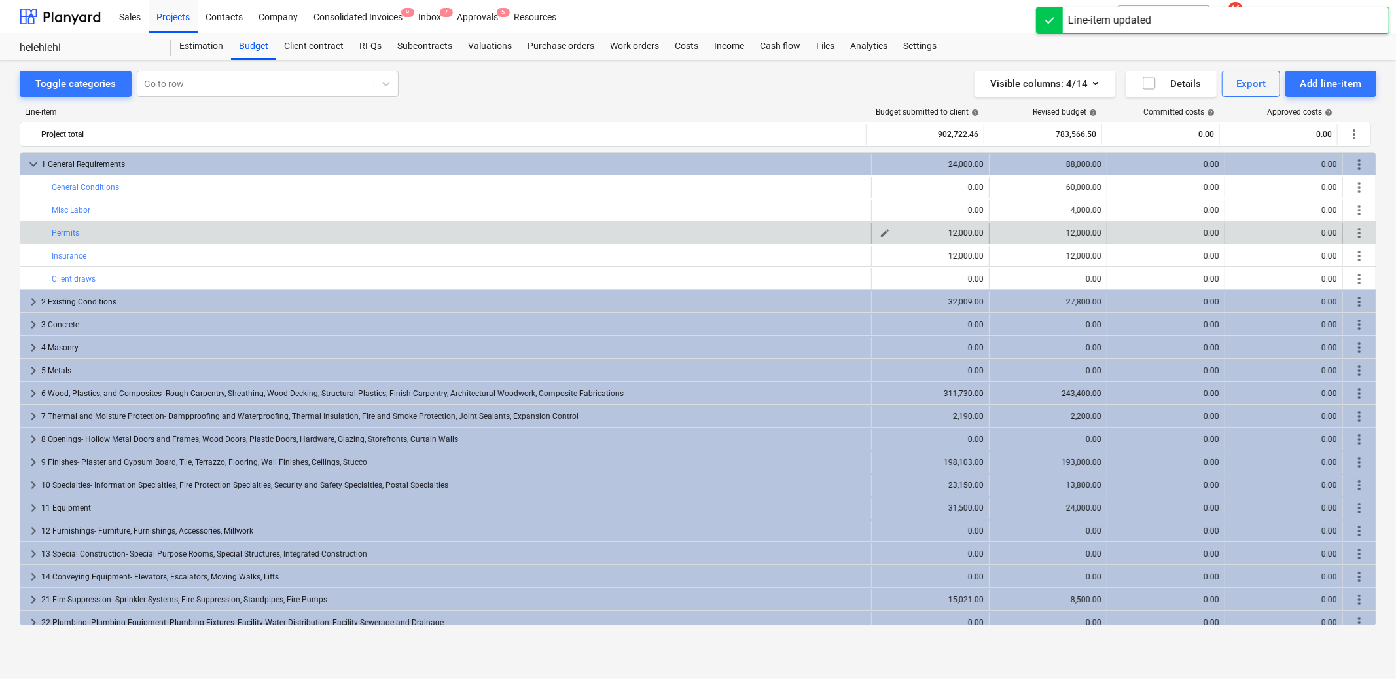
click at [880, 232] on span "edit" at bounding box center [885, 233] width 10 height 10
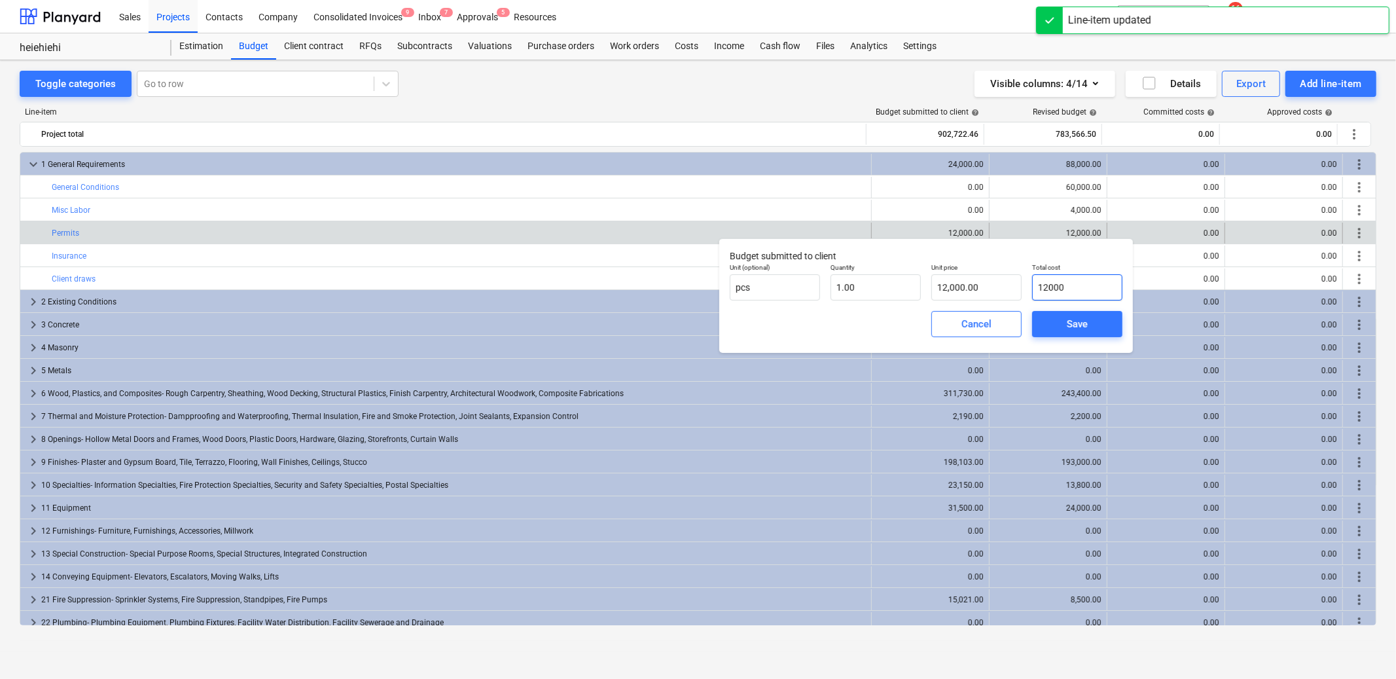
click at [1068, 287] on input "12000" at bounding box center [1077, 287] width 90 height 26
type input "0"
type input "0.00"
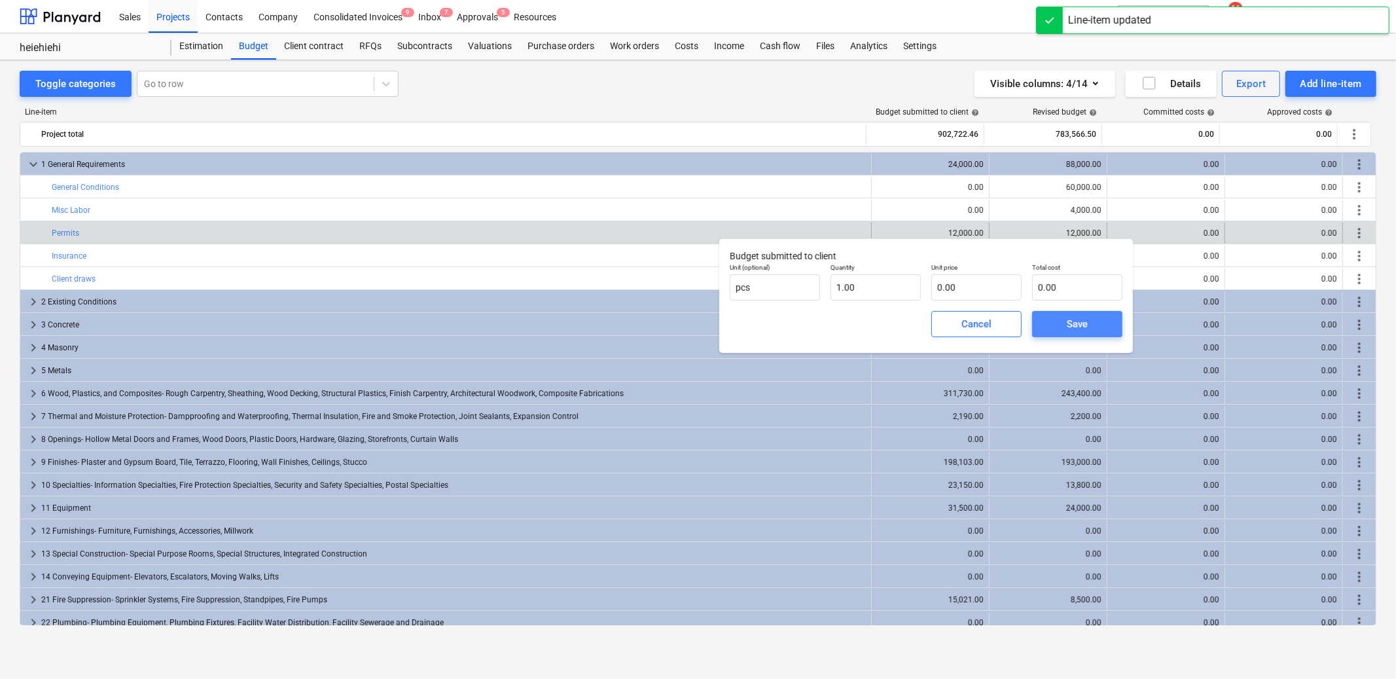
click at [1062, 317] on span "Save" at bounding box center [1077, 324] width 59 height 17
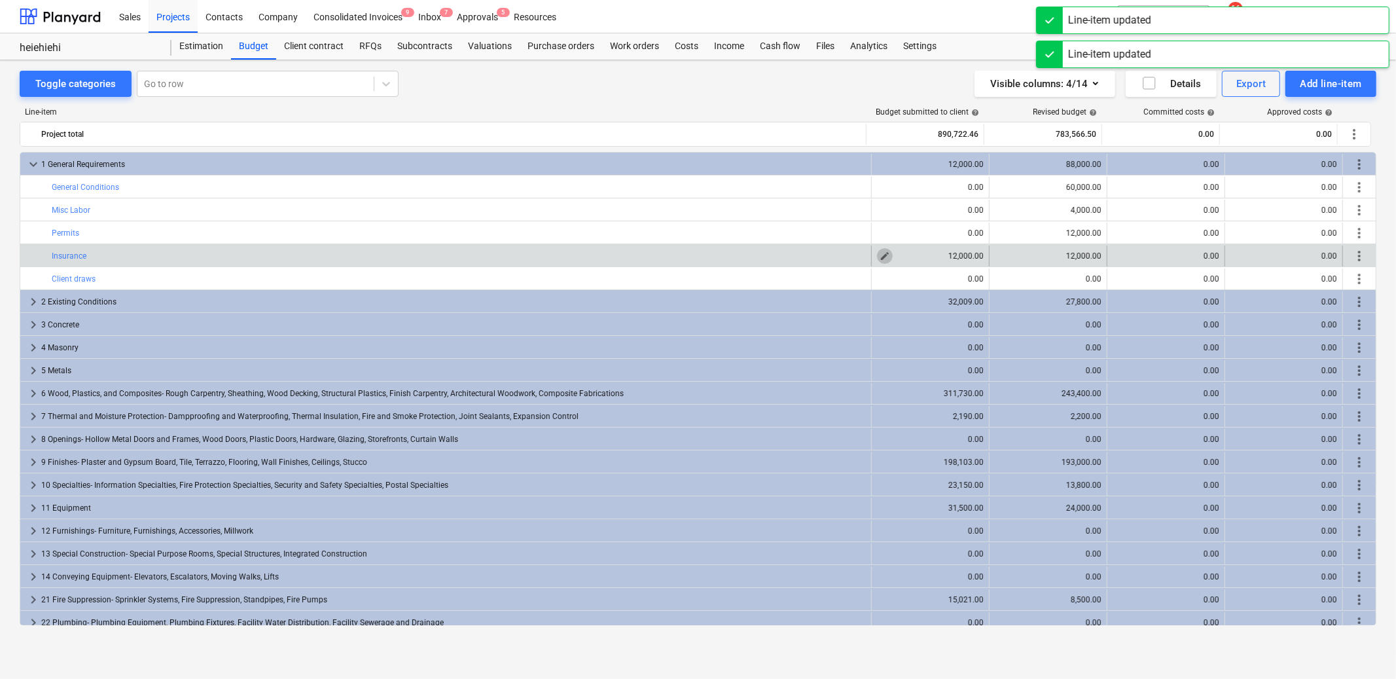
click at [880, 255] on span "edit" at bounding box center [885, 256] width 10 height 10
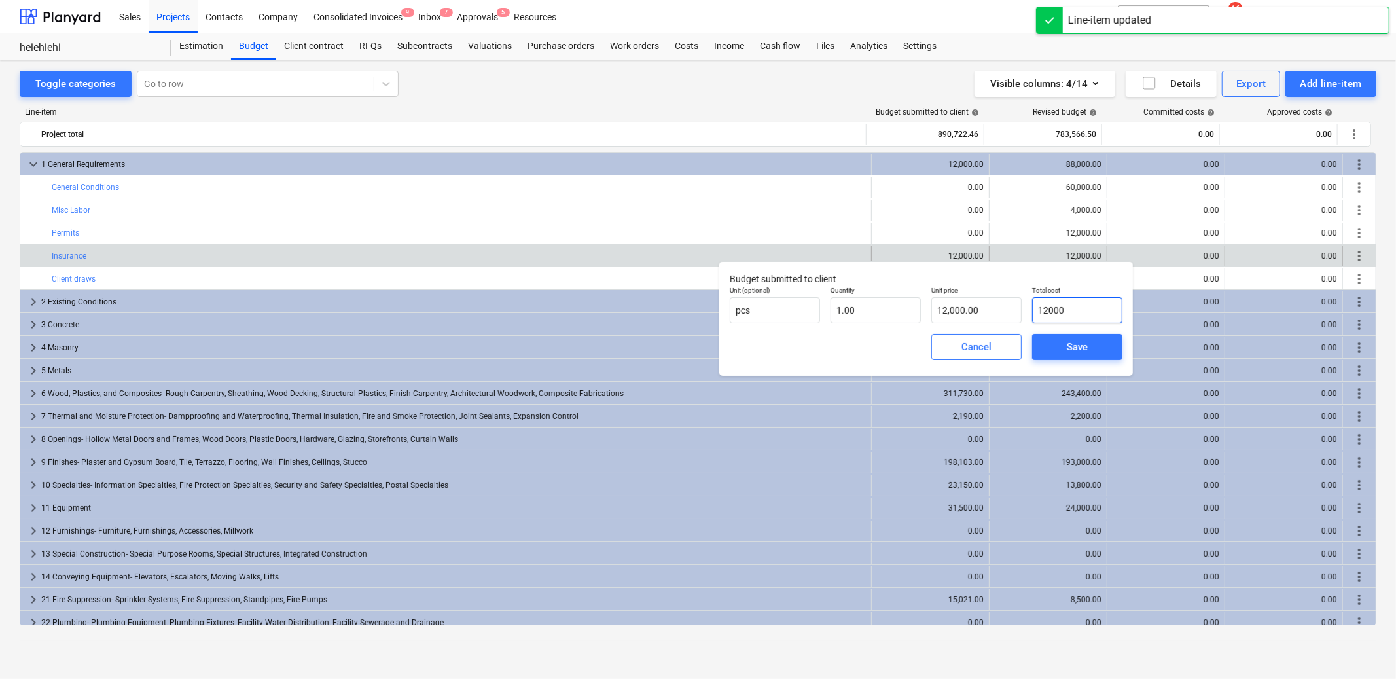
click at [1106, 297] on input "12000" at bounding box center [1077, 310] width 90 height 26
type input "0"
type input "0.00"
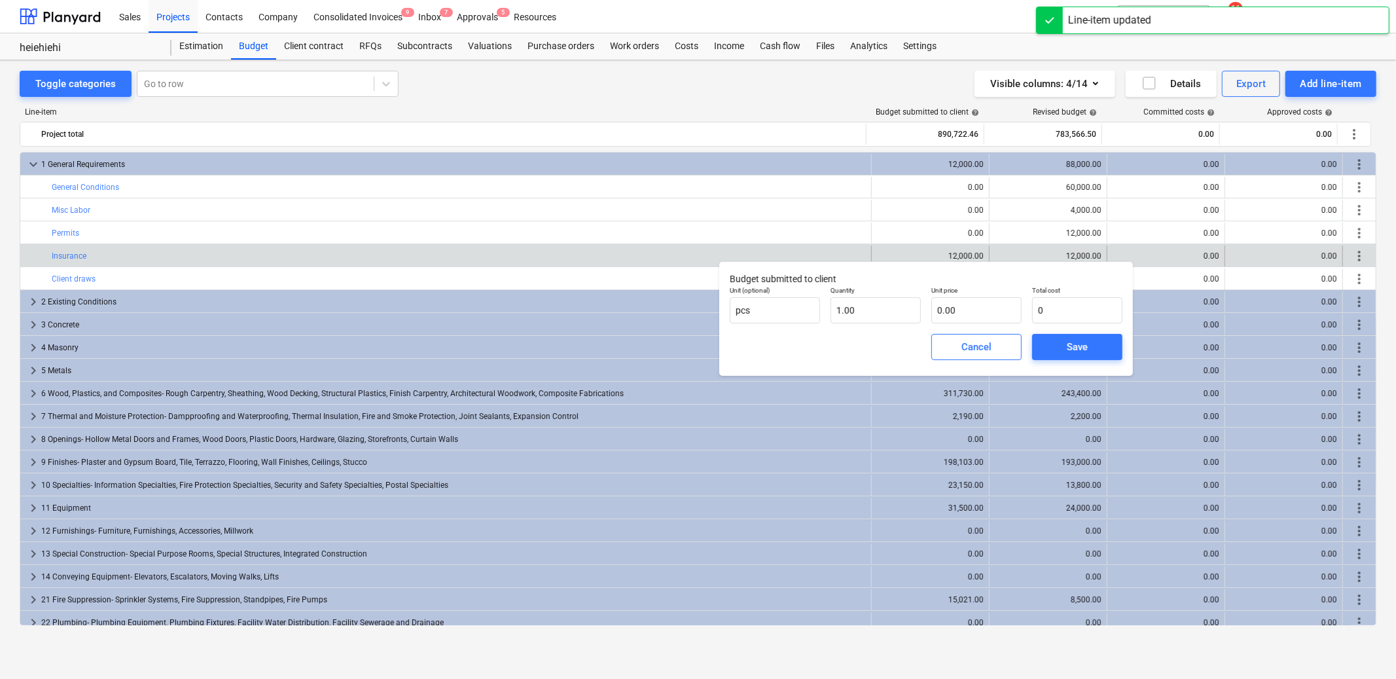
type input "0.00"
click at [1091, 326] on div "Total cost 0.00" at bounding box center [1077, 305] width 101 height 48
click at [1078, 345] on div "Save" at bounding box center [1077, 346] width 21 height 17
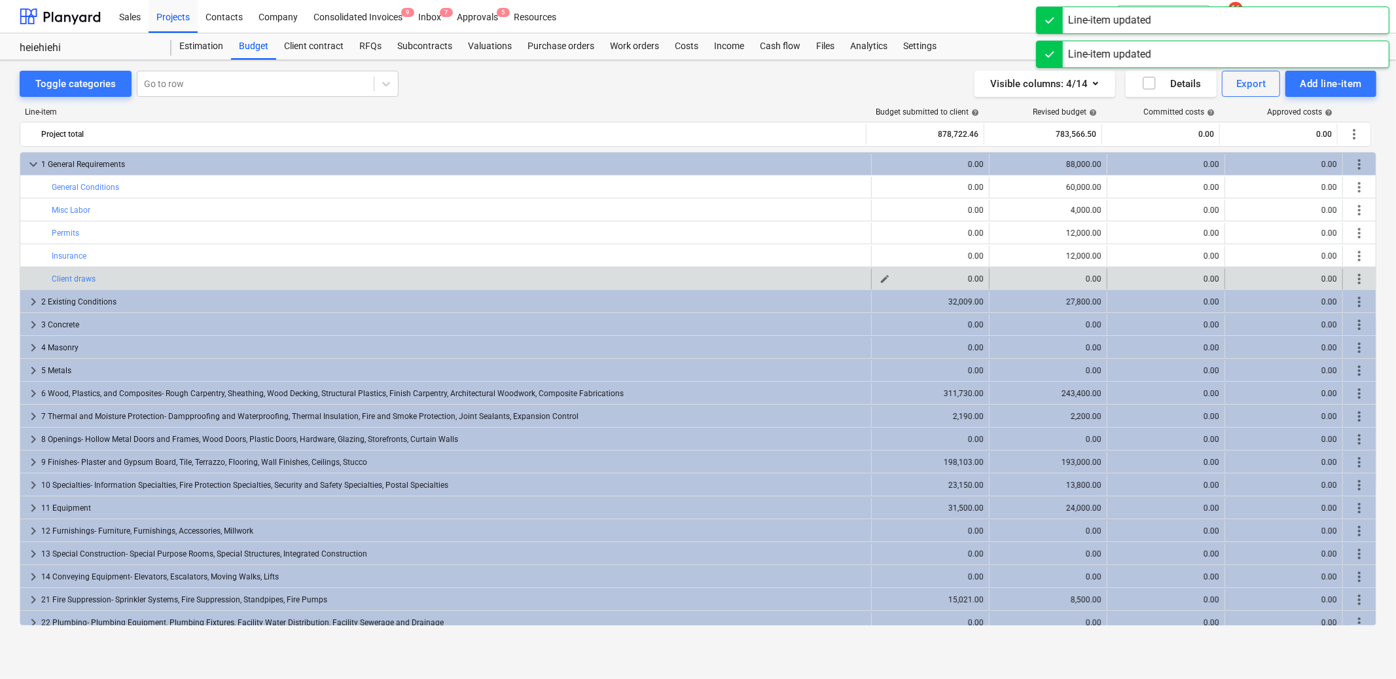
click at [885, 276] on span "edit" at bounding box center [885, 279] width 10 height 10
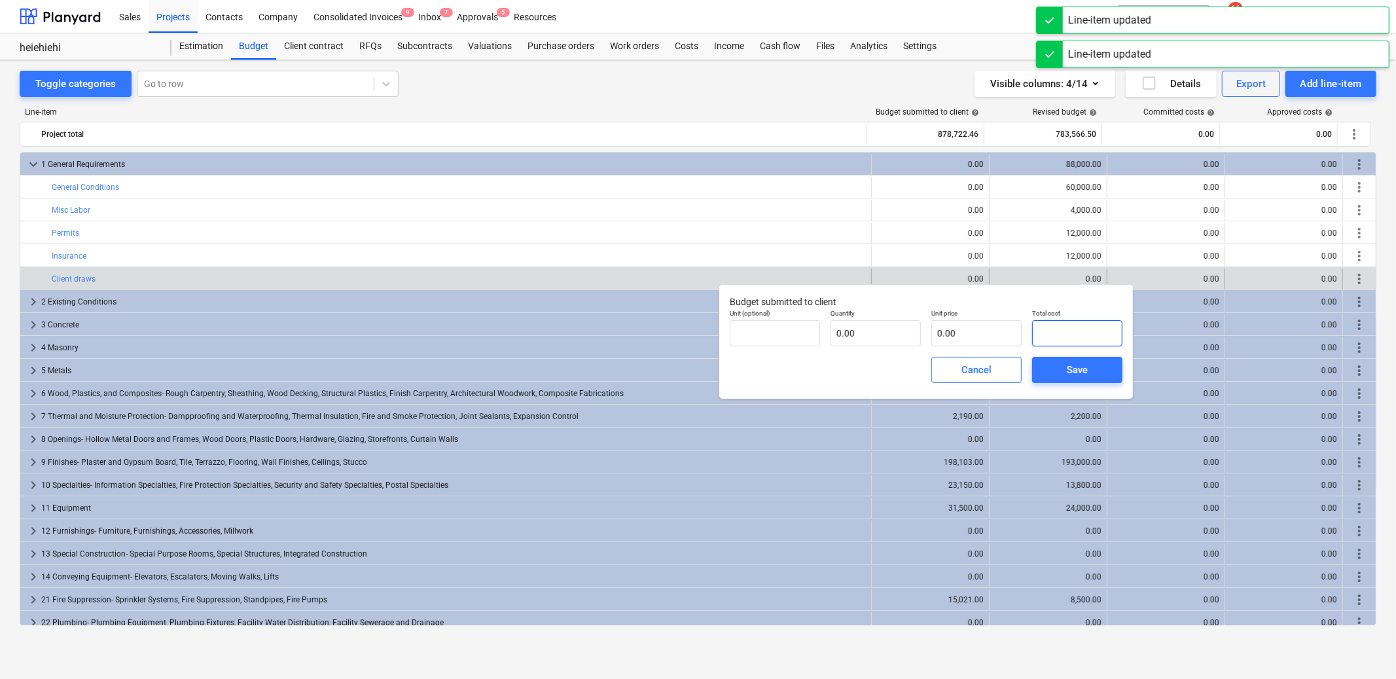
click at [1057, 335] on input "text" at bounding box center [1077, 333] width 90 height 26
type input "pcs"
type input "8"
type input "1.00"
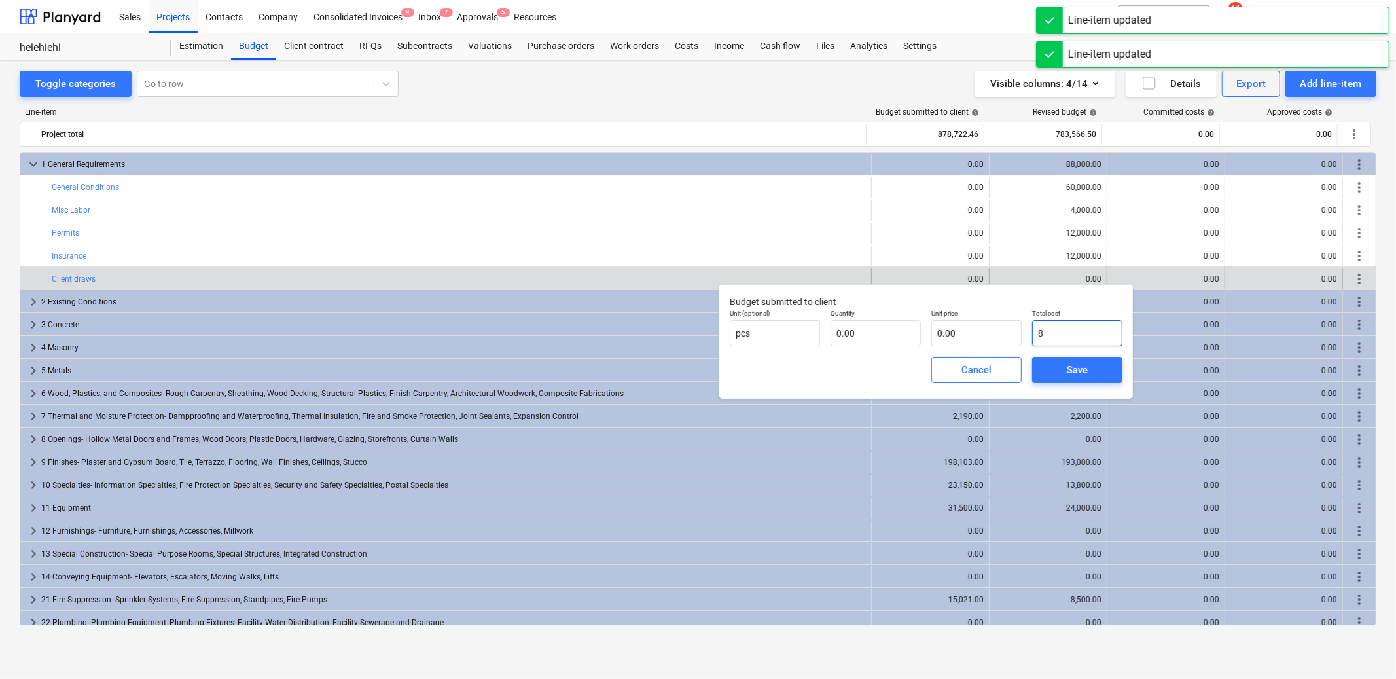
type input "8.00"
type input "88"
type input "88.00"
type input "880"
type input "880.00"
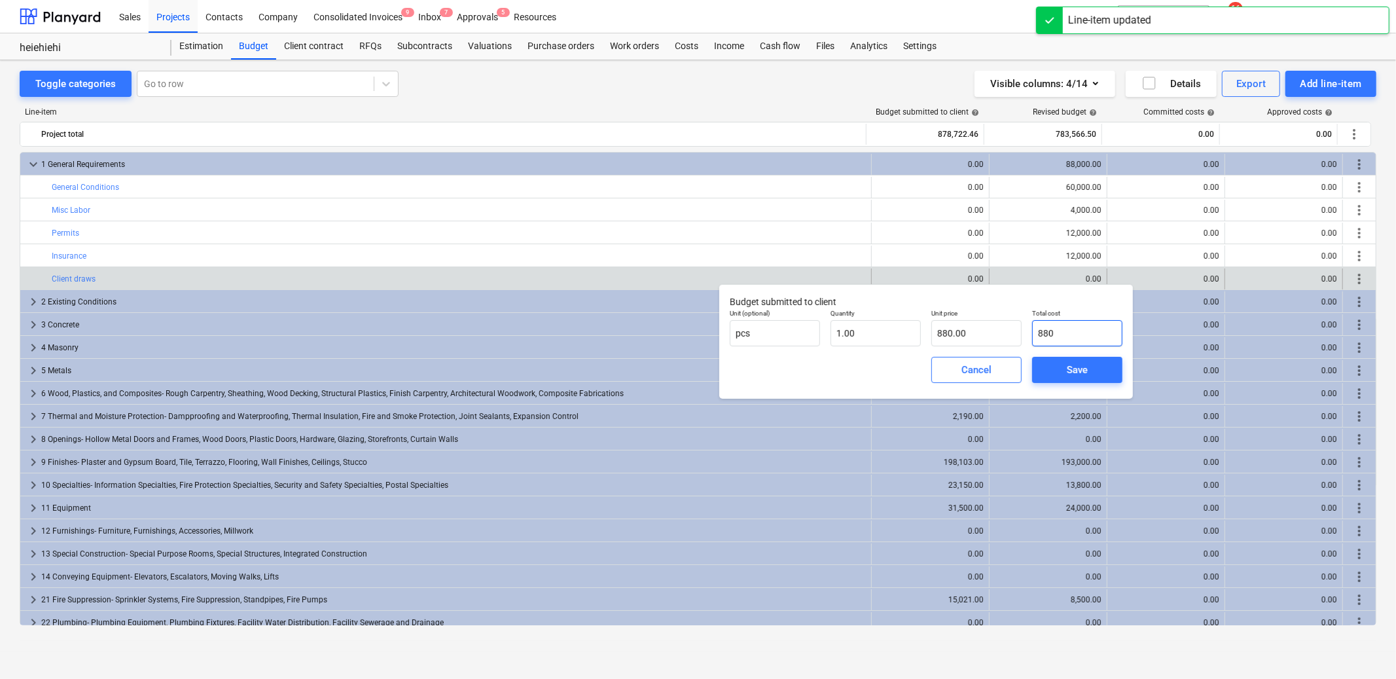
type input "8800"
type input "8,800.00"
type input "88000"
type input "88,000.00"
click at [1091, 371] on span "Save" at bounding box center [1077, 369] width 59 height 17
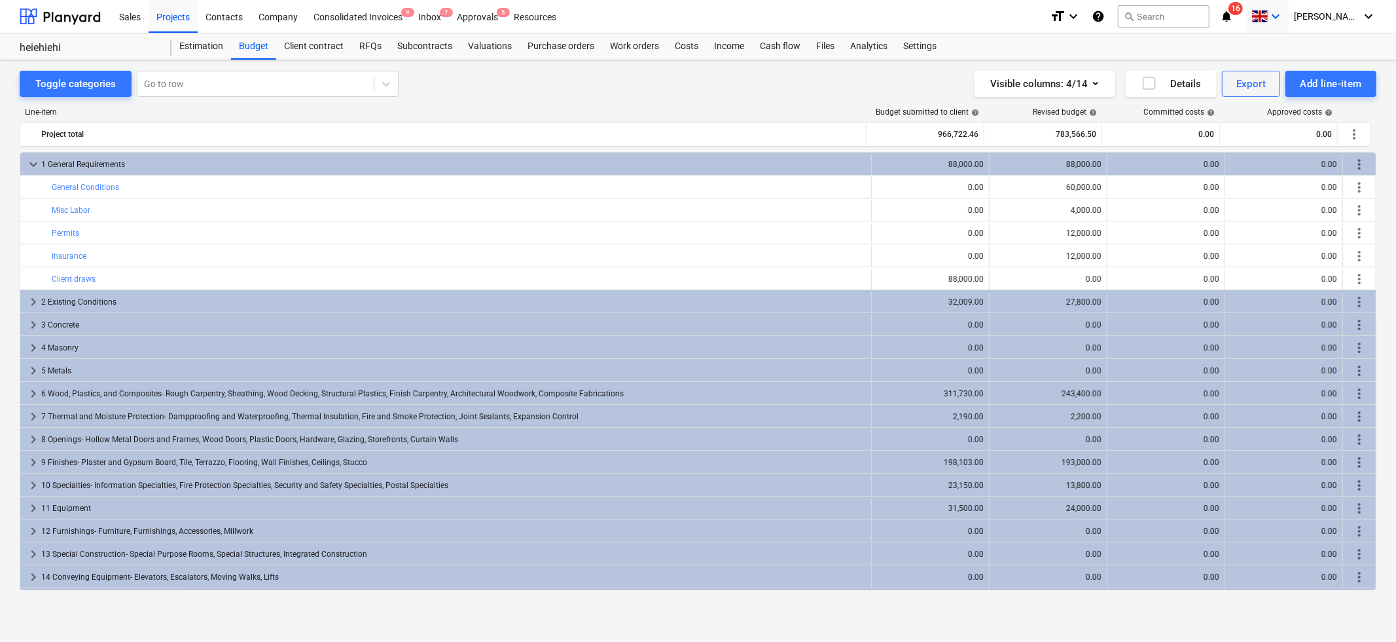
click at [1284, 20] on icon "keyboard_arrow_down" at bounding box center [1276, 17] width 16 height 16
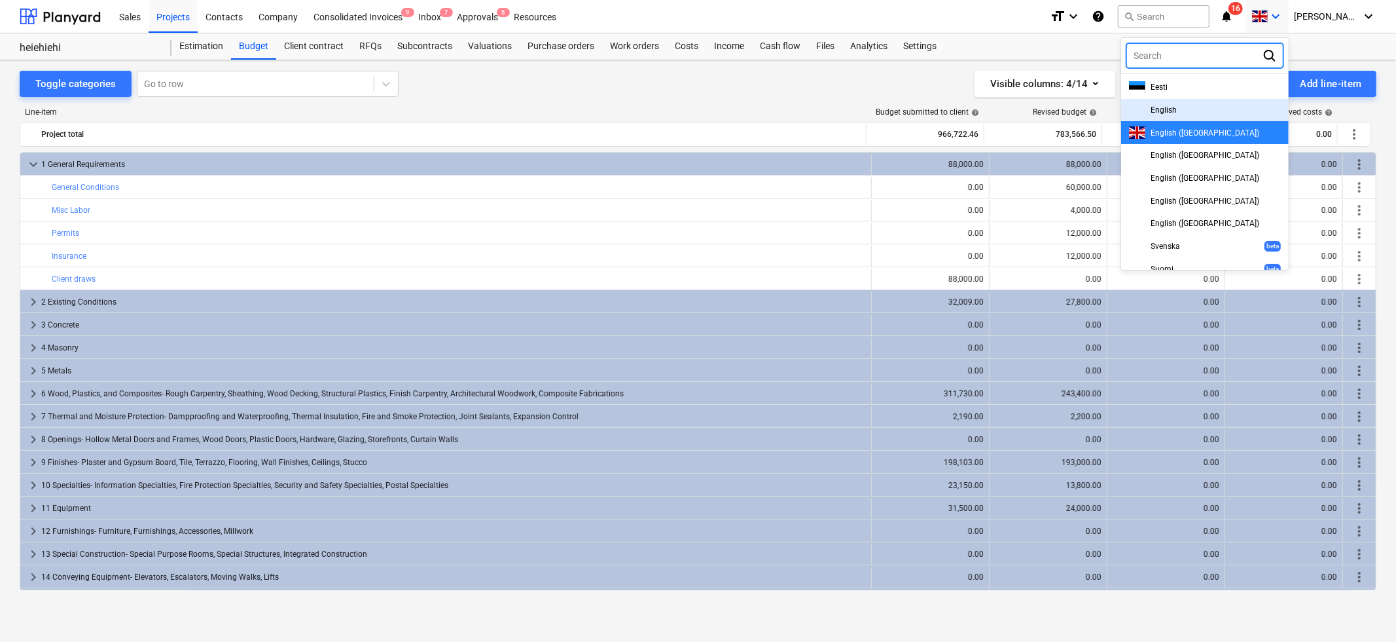
click at [1177, 109] on span "English" at bounding box center [1164, 109] width 26 height 9
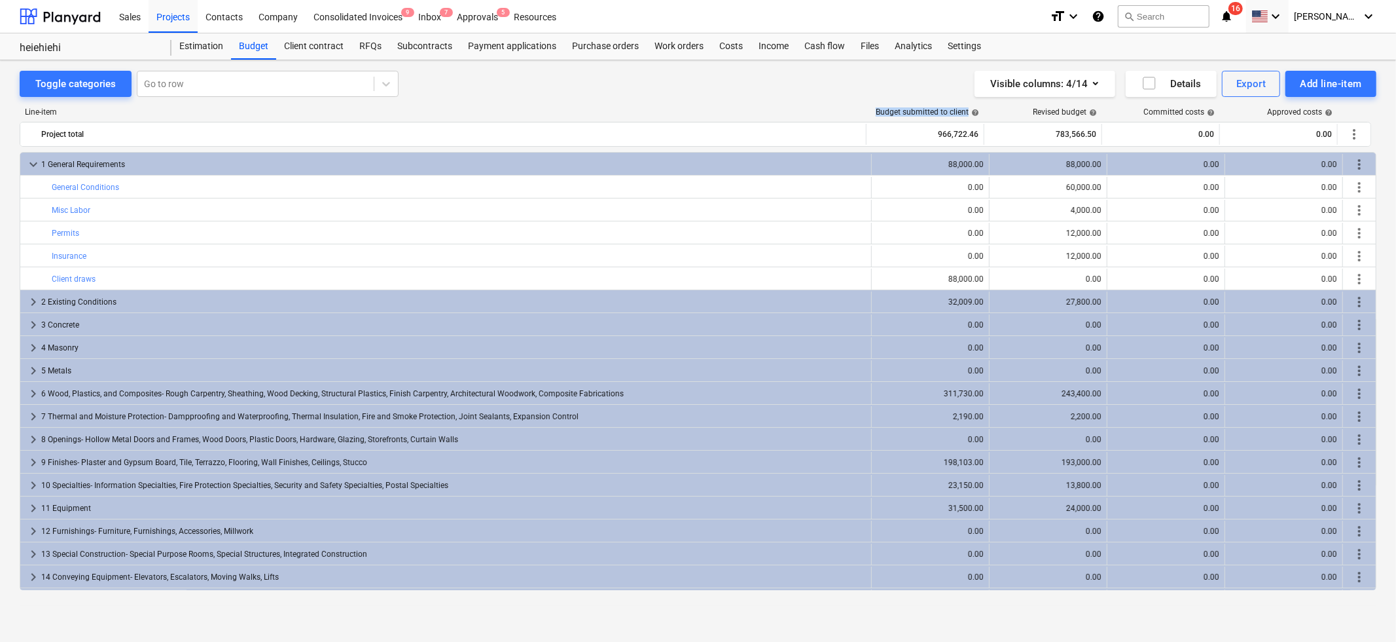
drag, startPoint x: 877, startPoint y: 113, endPoint x: 969, endPoint y: 113, distance: 92.3
click at [969, 113] on div "Budget submitted to client help" at bounding box center [927, 111] width 103 height 9
click at [969, 113] on span "help" at bounding box center [974, 113] width 10 height 8
click at [1083, 84] on div "Visible columns : 4/14" at bounding box center [1044, 83] width 109 height 17
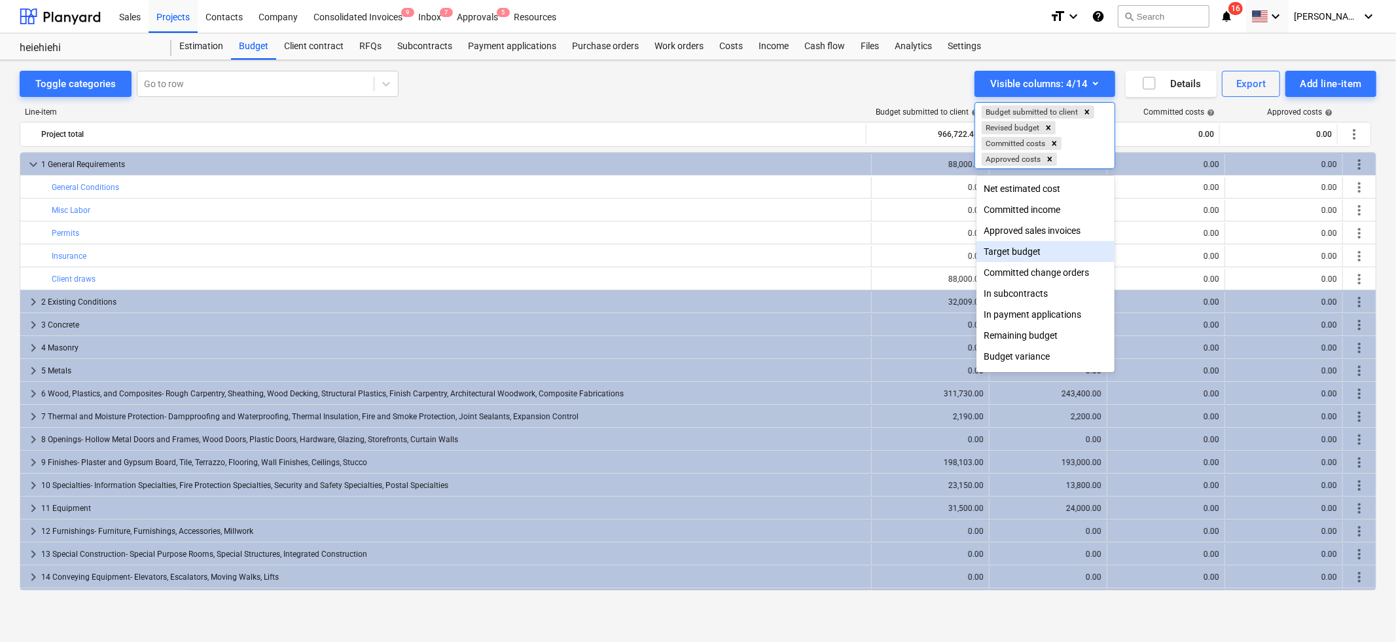
click at [873, 226] on div at bounding box center [698, 321] width 1396 height 642
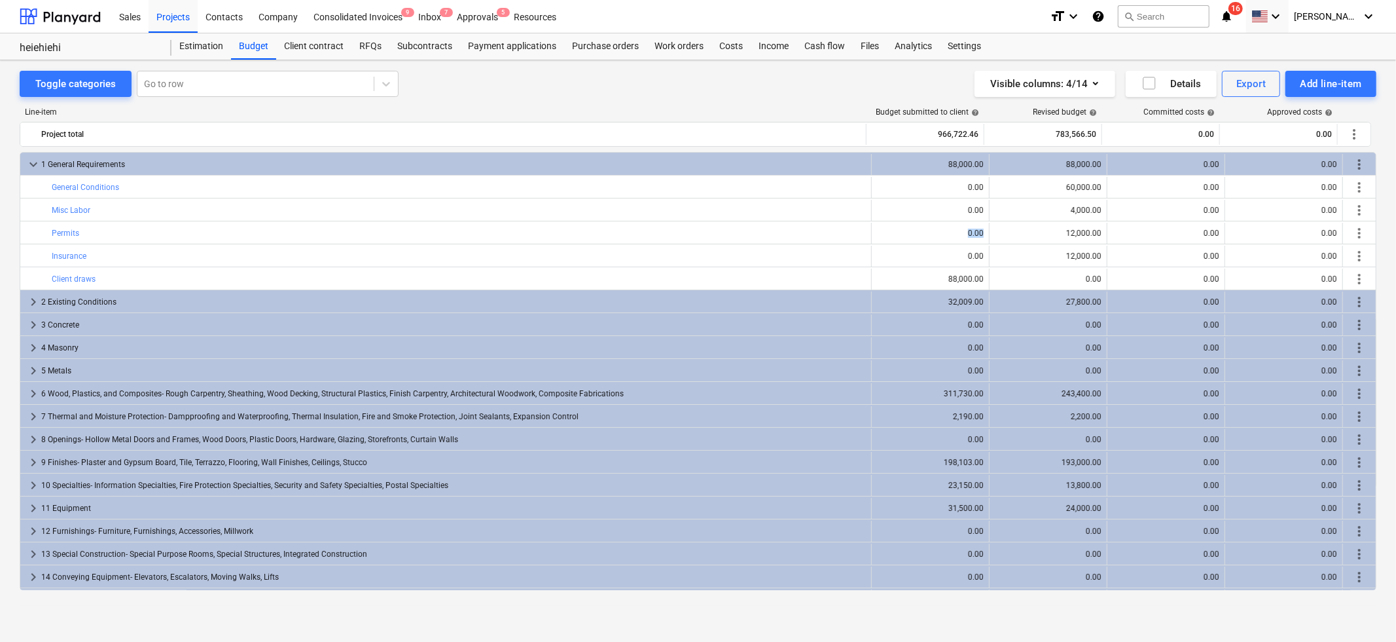
click at [877, 226] on div "edit" at bounding box center [885, 233] width 16 height 16
click at [1038, 74] on button "Visible columns : 4/14" at bounding box center [1045, 84] width 141 height 26
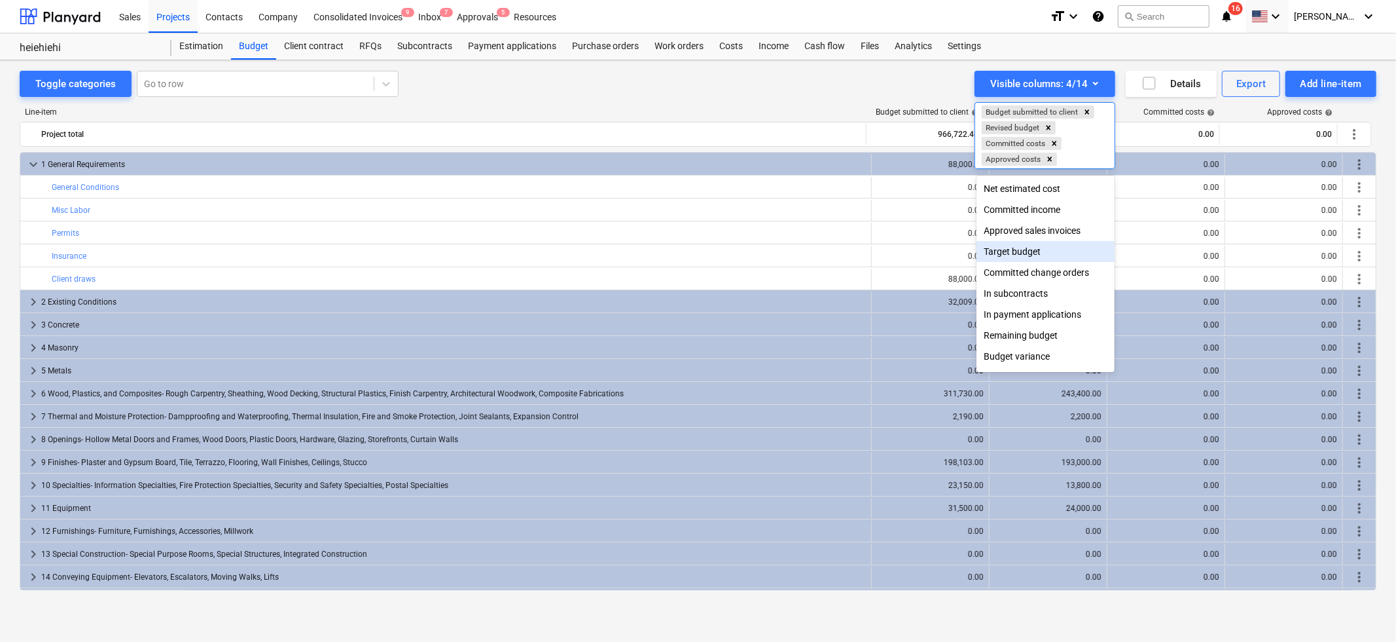
scroll to position [22, 0]
click at [1032, 358] on div "Profitability forecast" at bounding box center [1046, 358] width 139 height 21
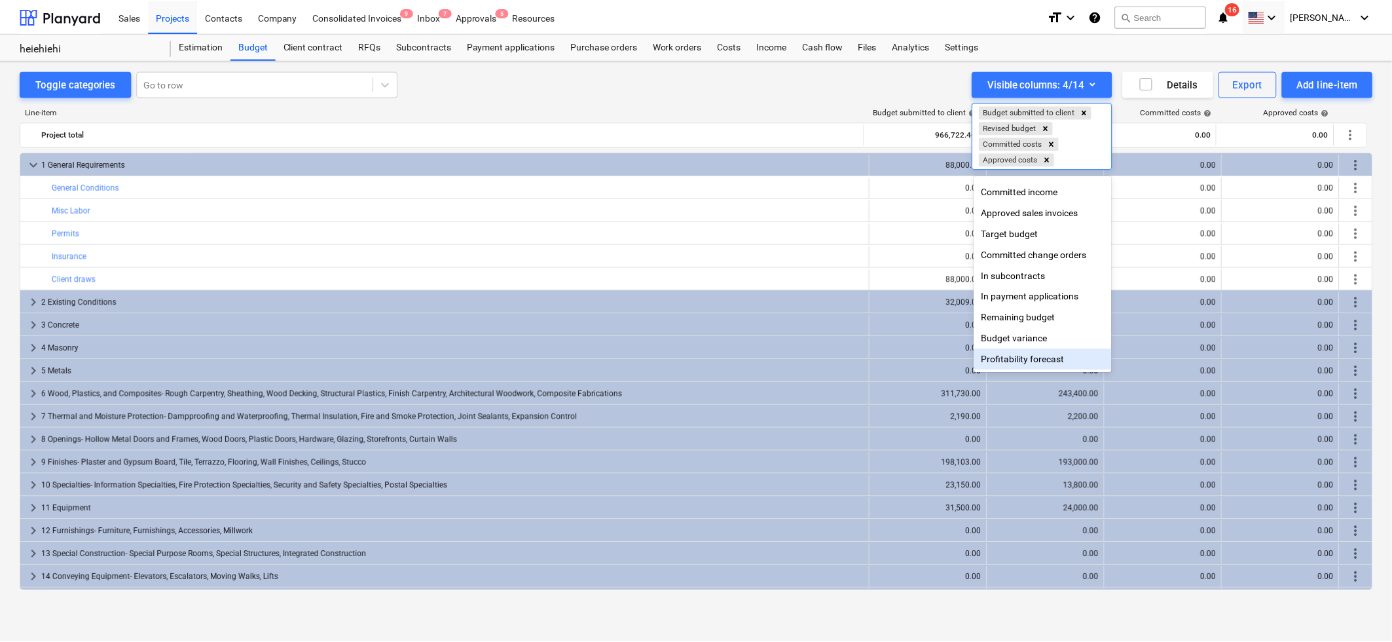
scroll to position [1, 0]
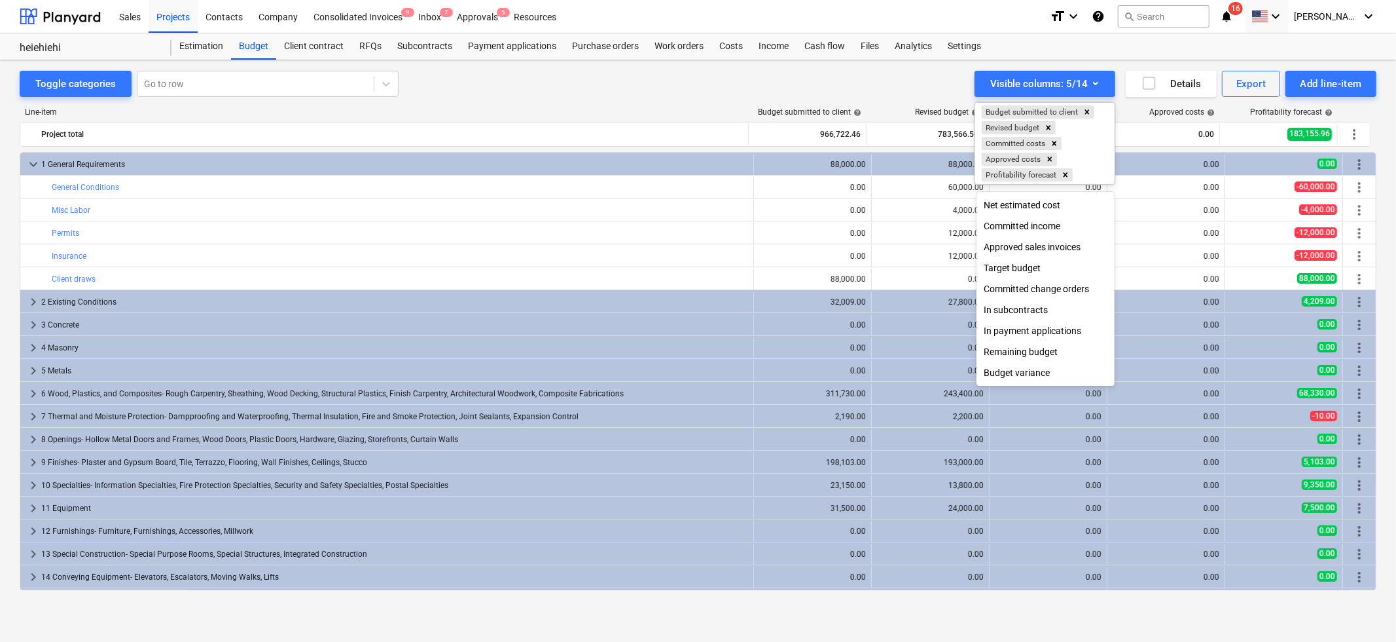
click at [667, 91] on div at bounding box center [698, 321] width 1396 height 642
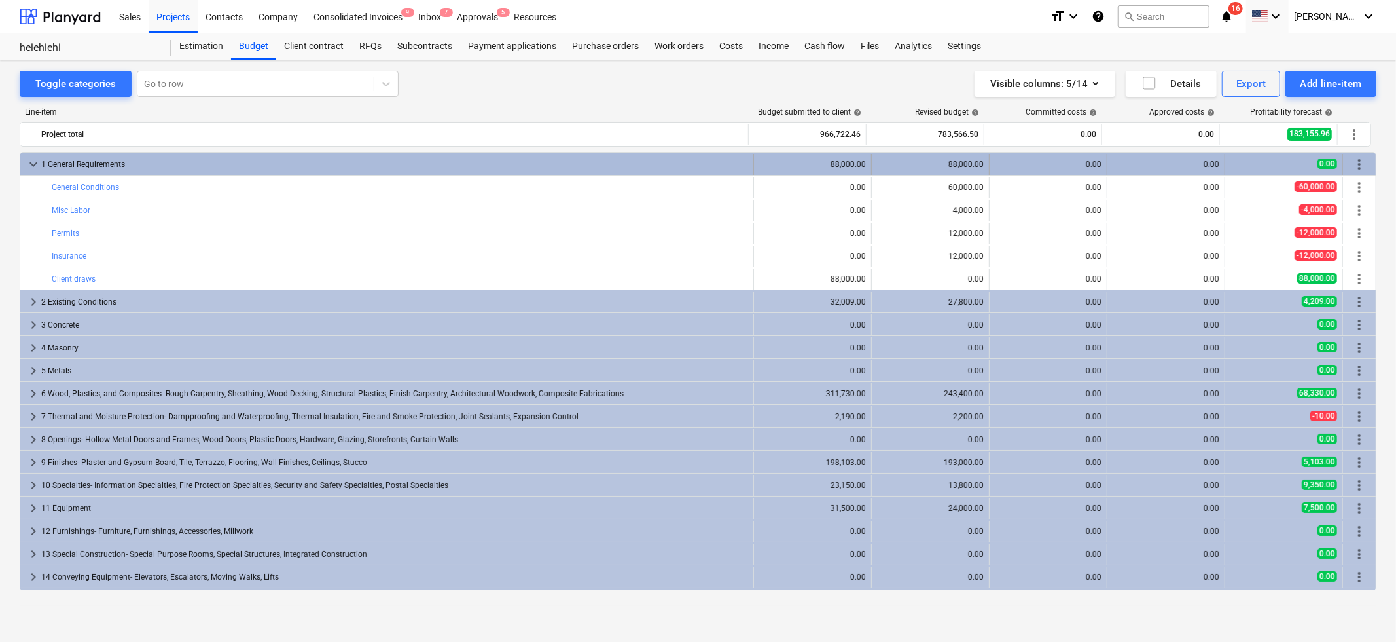
click at [32, 160] on span "keyboard_arrow_down" at bounding box center [34, 164] width 16 height 16
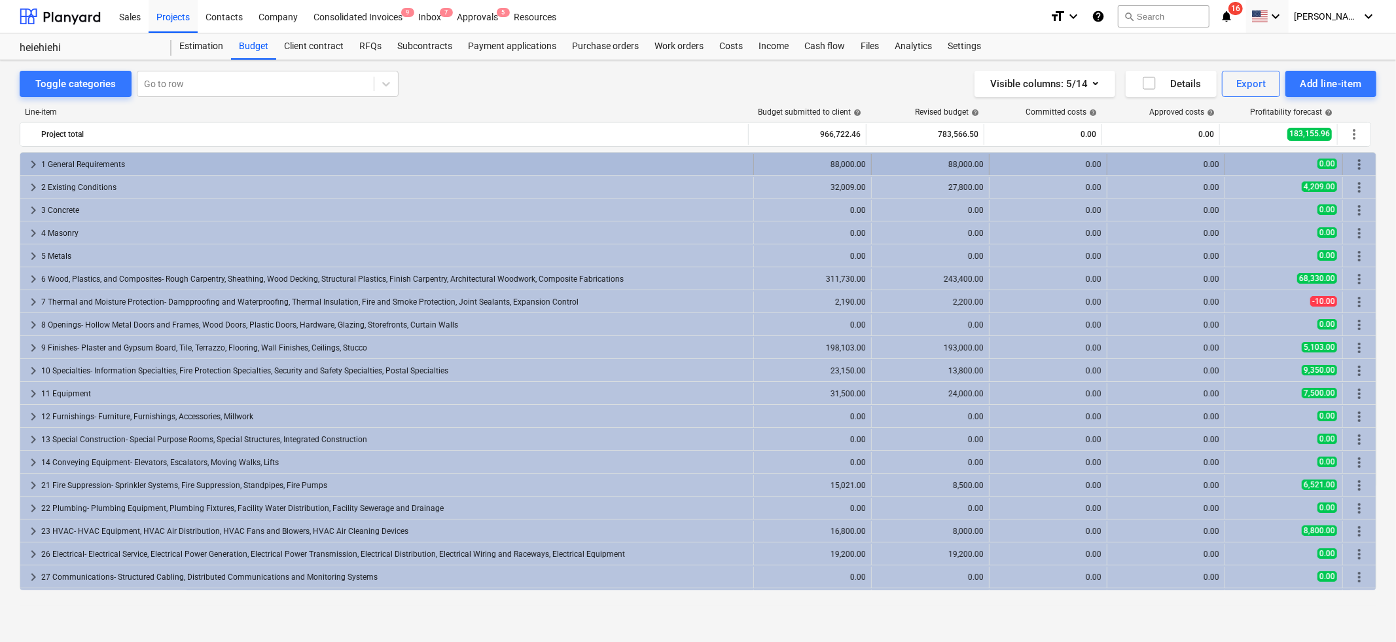
click at [35, 159] on span "keyboard_arrow_right" at bounding box center [34, 164] width 16 height 16
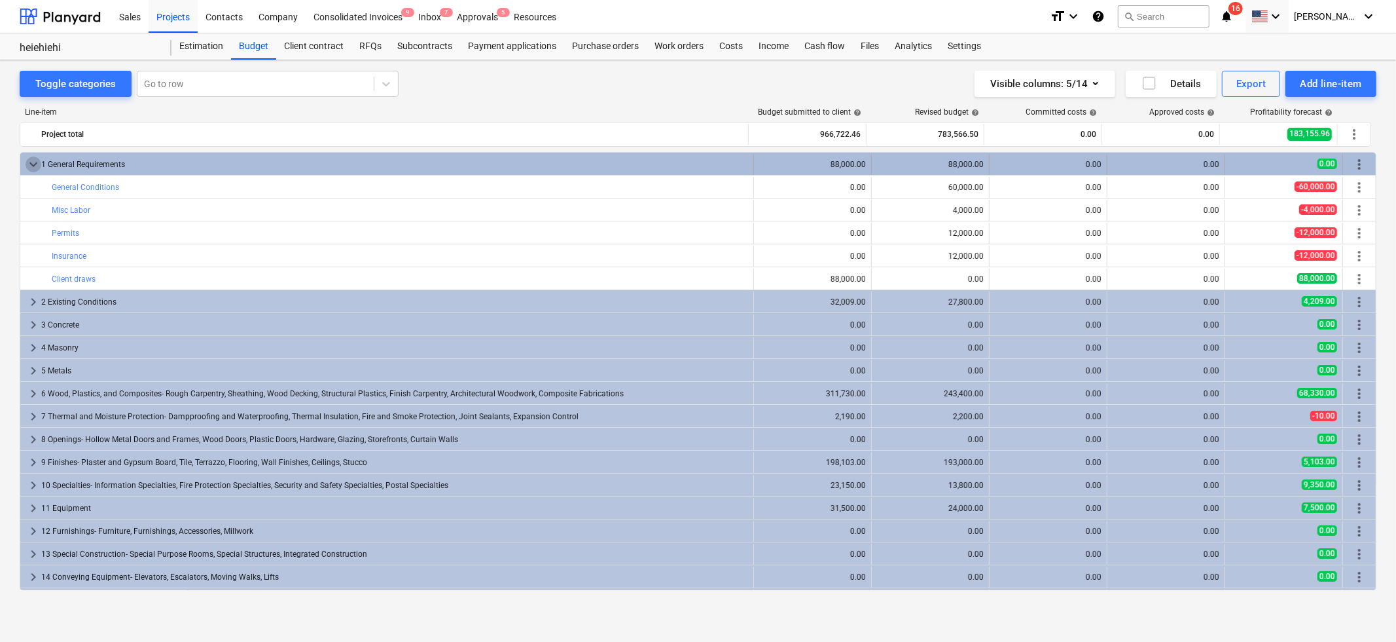
click at [34, 158] on span "keyboard_arrow_down" at bounding box center [34, 164] width 16 height 16
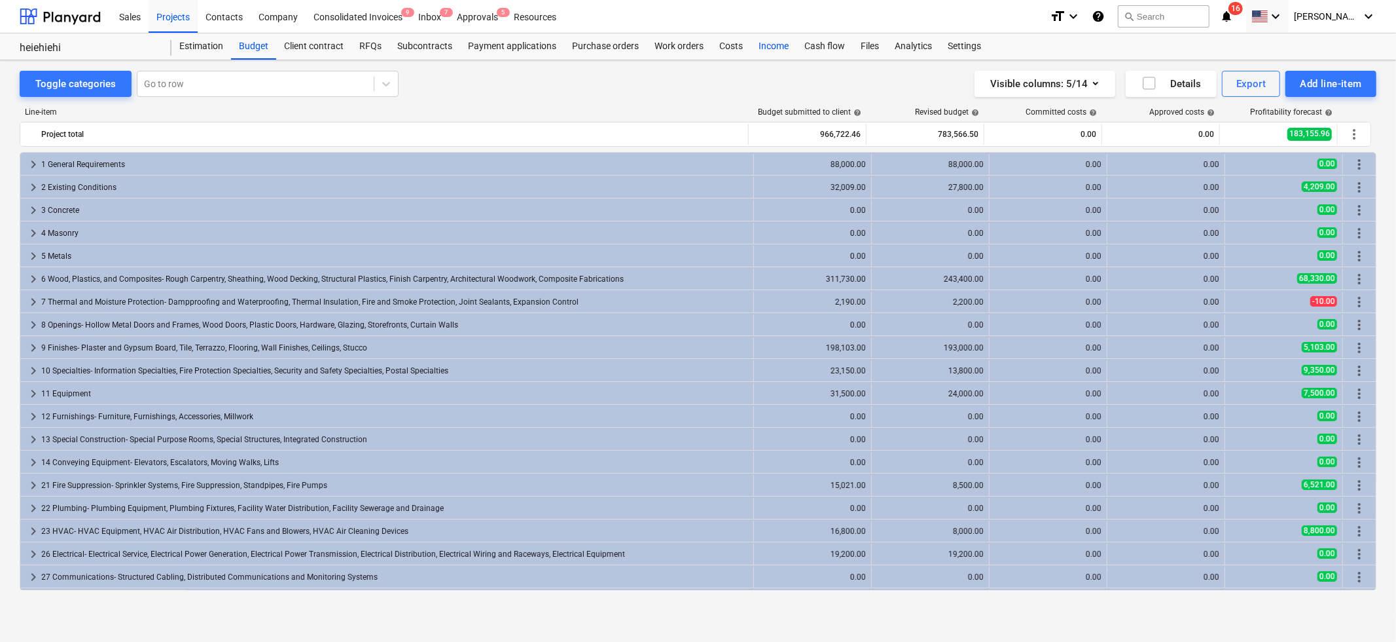
click at [770, 45] on div "Income" at bounding box center [774, 46] width 46 height 26
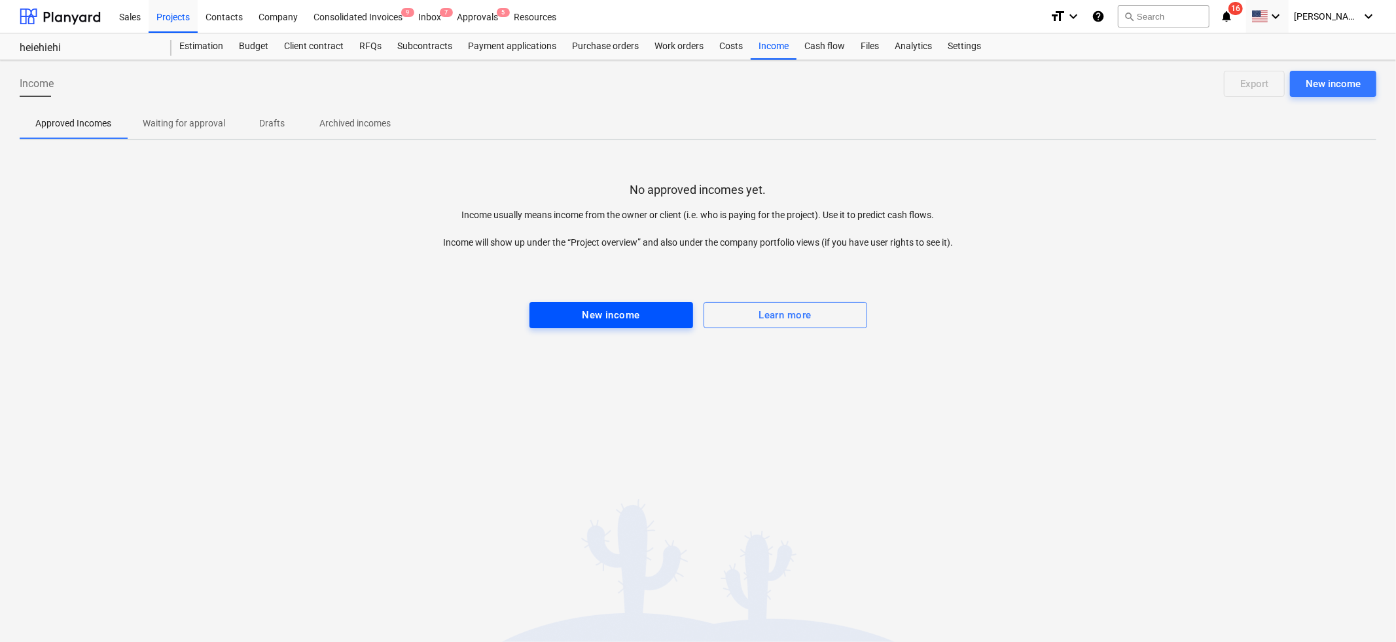
click at [621, 307] on div "New income" at bounding box center [611, 314] width 58 height 17
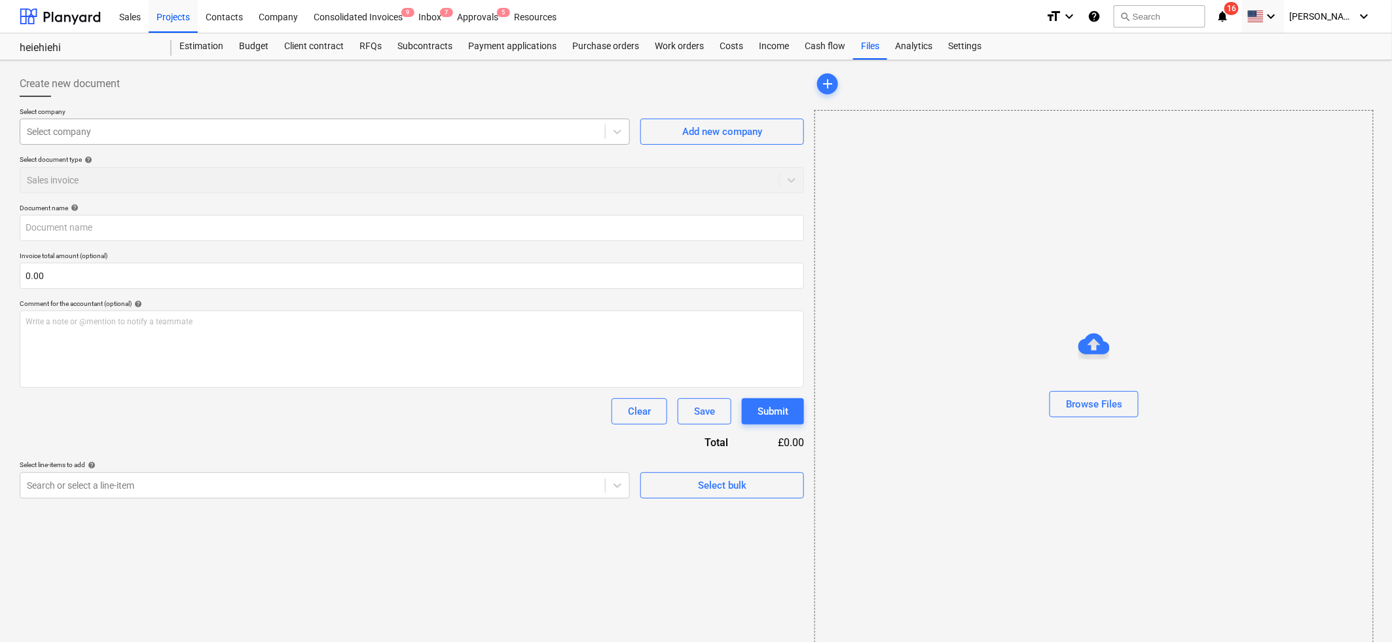
click at [206, 138] on div at bounding box center [312, 131] width 571 height 13
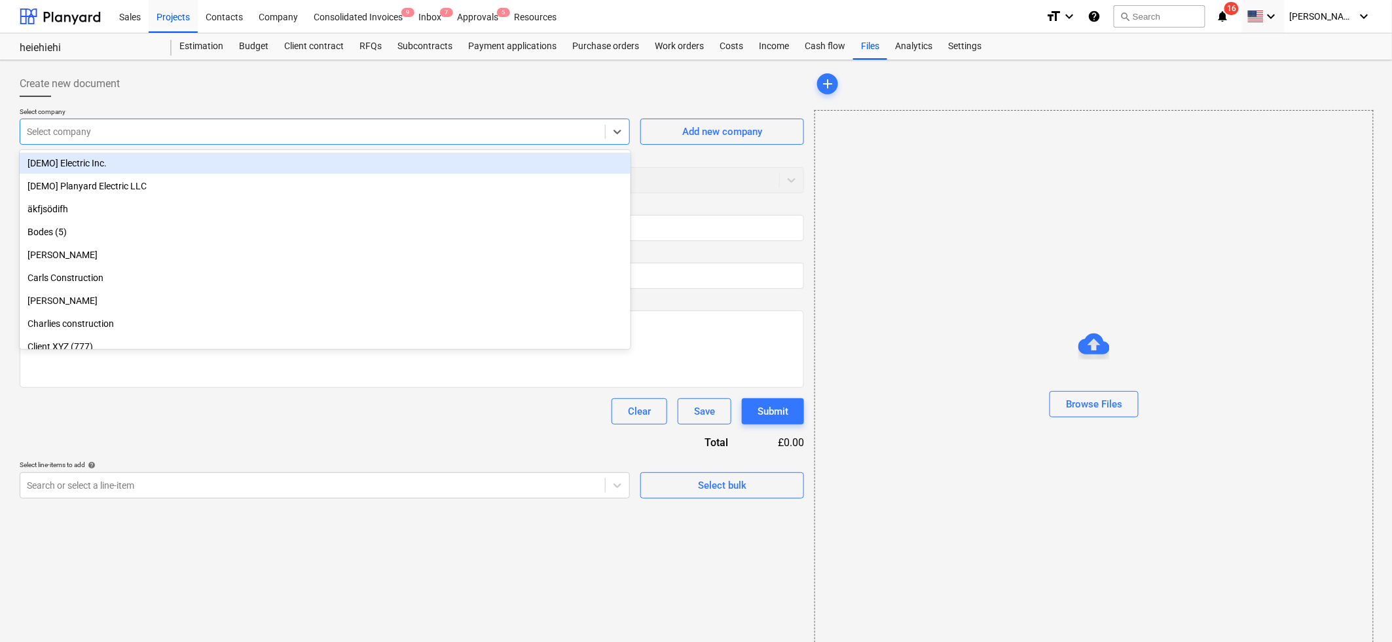
click at [193, 164] on div "[DEMO] Electric Inc." at bounding box center [325, 163] width 611 height 21
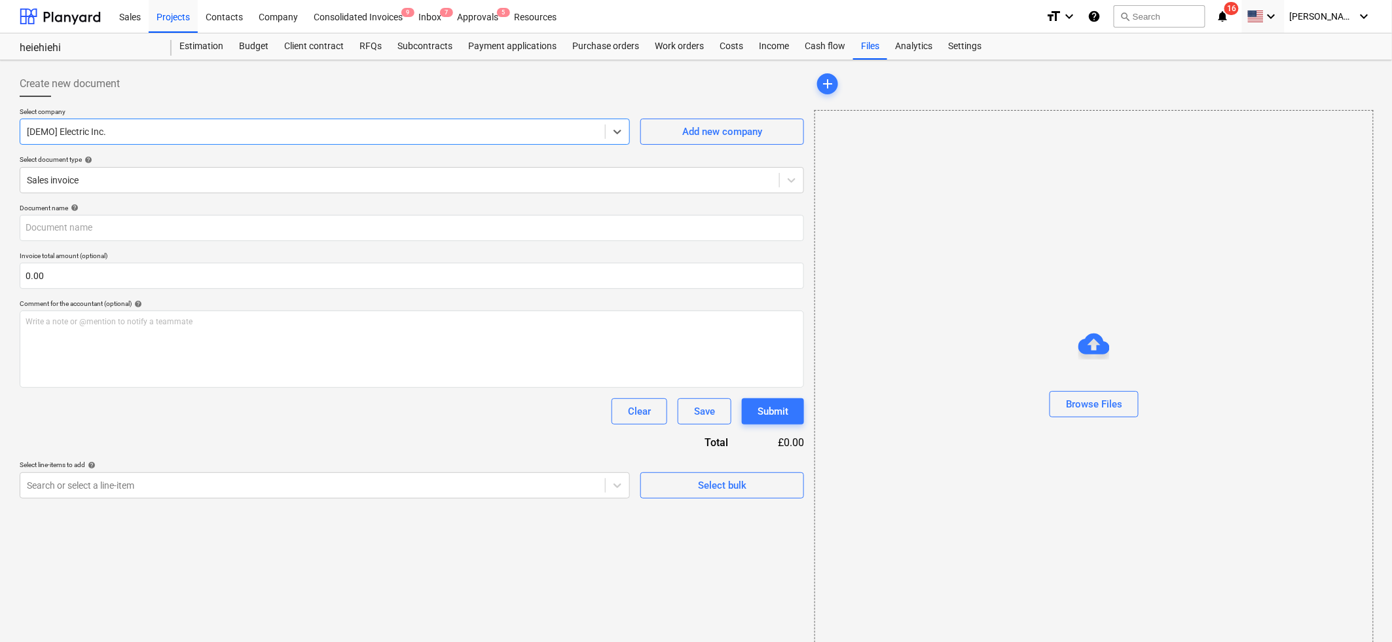
scroll to position [14, 0]
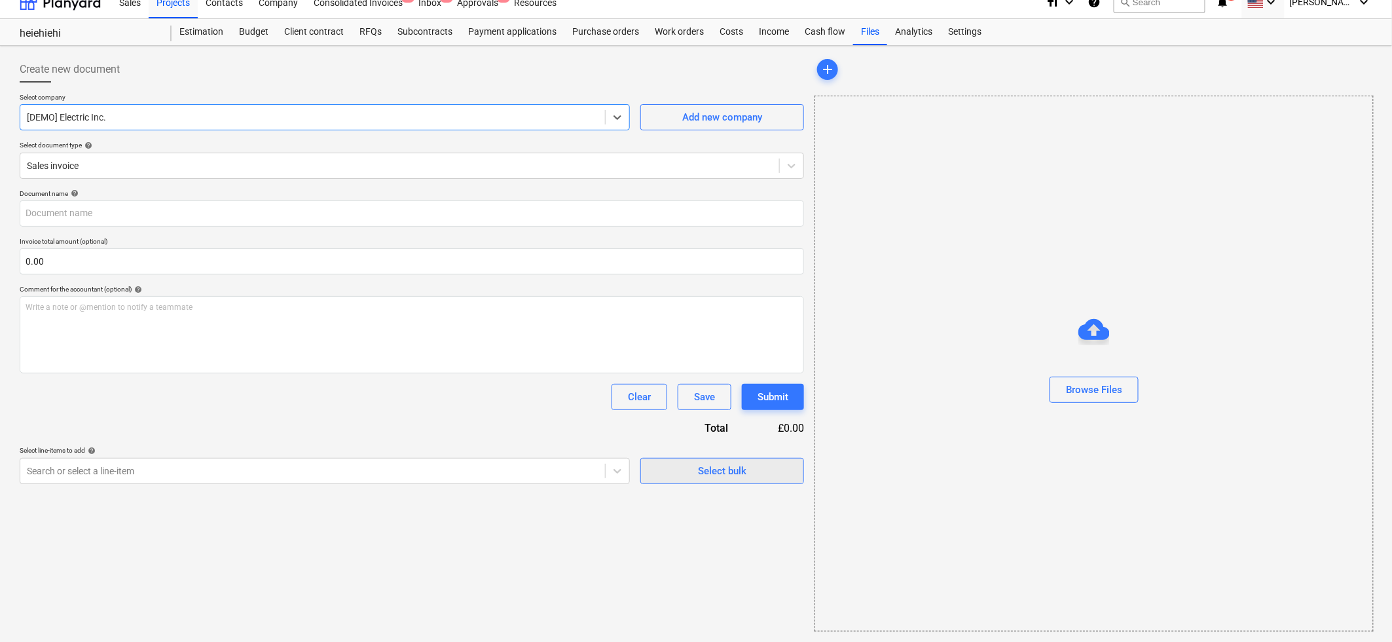
click at [651, 470] on button "Select bulk" at bounding box center [722, 471] width 164 height 26
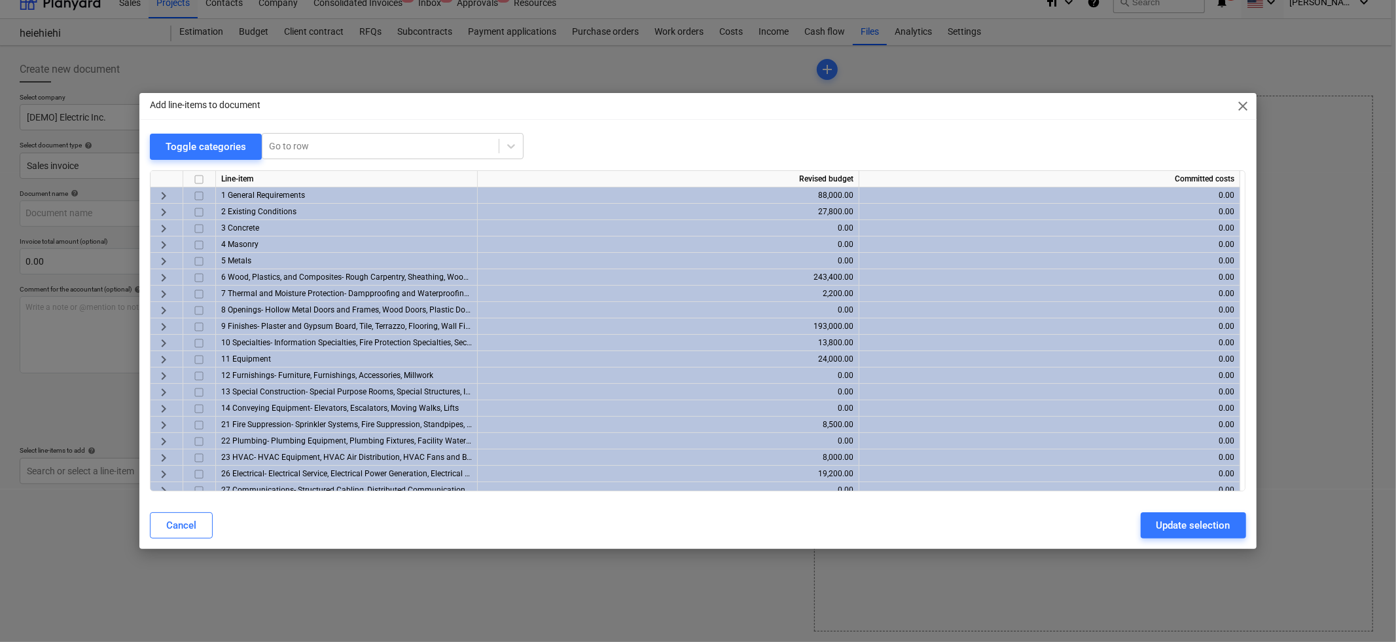
click at [170, 193] on span "keyboard_arrow_right" at bounding box center [164, 196] width 16 height 16
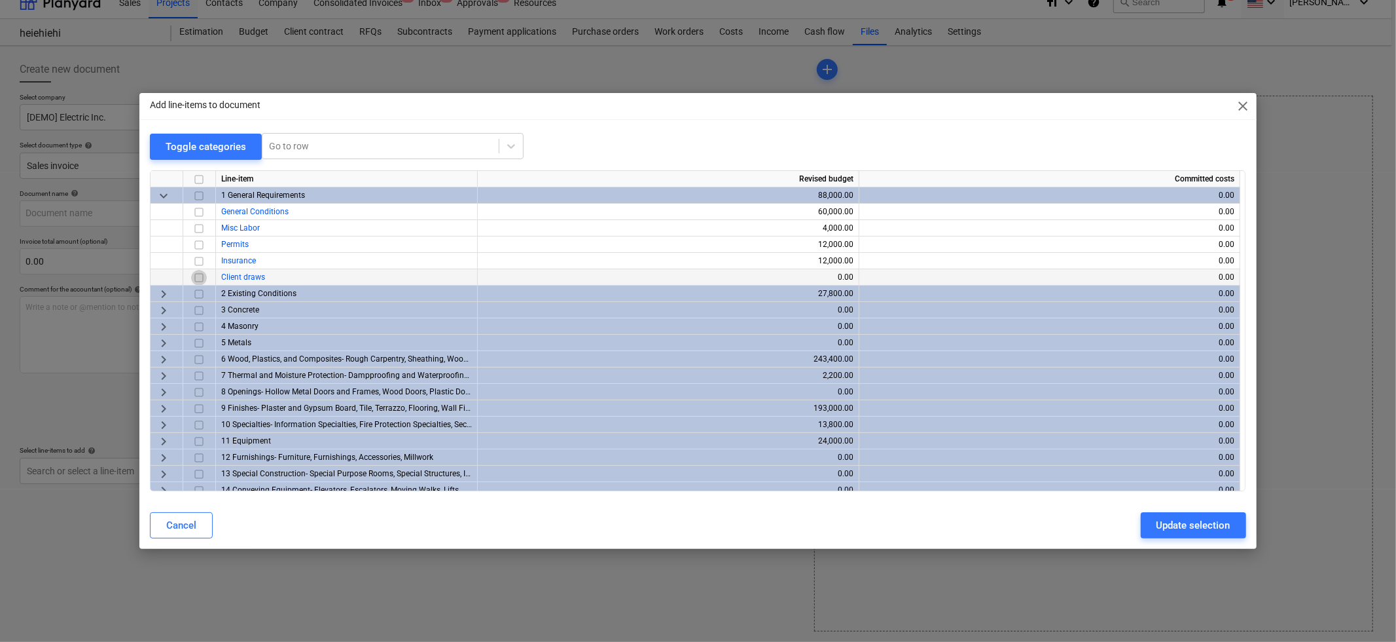
click at [194, 278] on input "checkbox" at bounding box center [199, 278] width 16 height 16
click at [1183, 513] on button "Update selection" at bounding box center [1193, 525] width 105 height 26
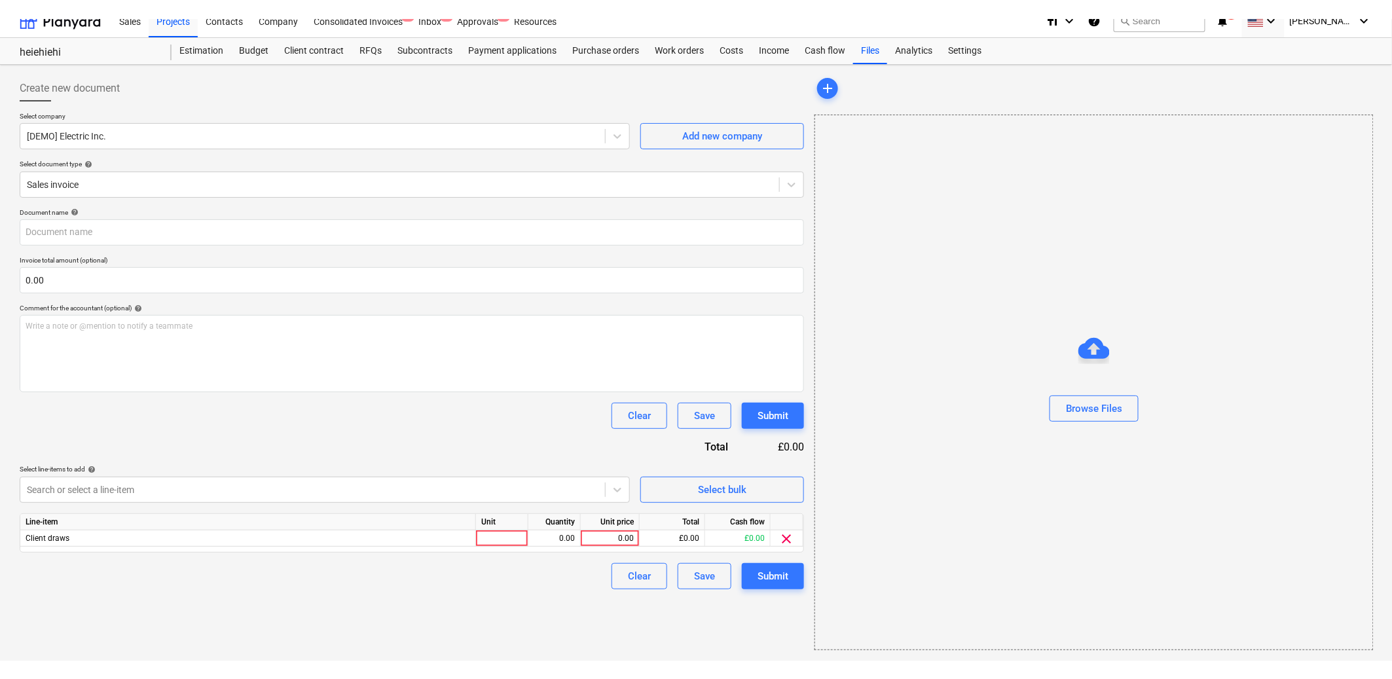
scroll to position [7, 0]
